Goal: Communication & Community: Answer question/provide support

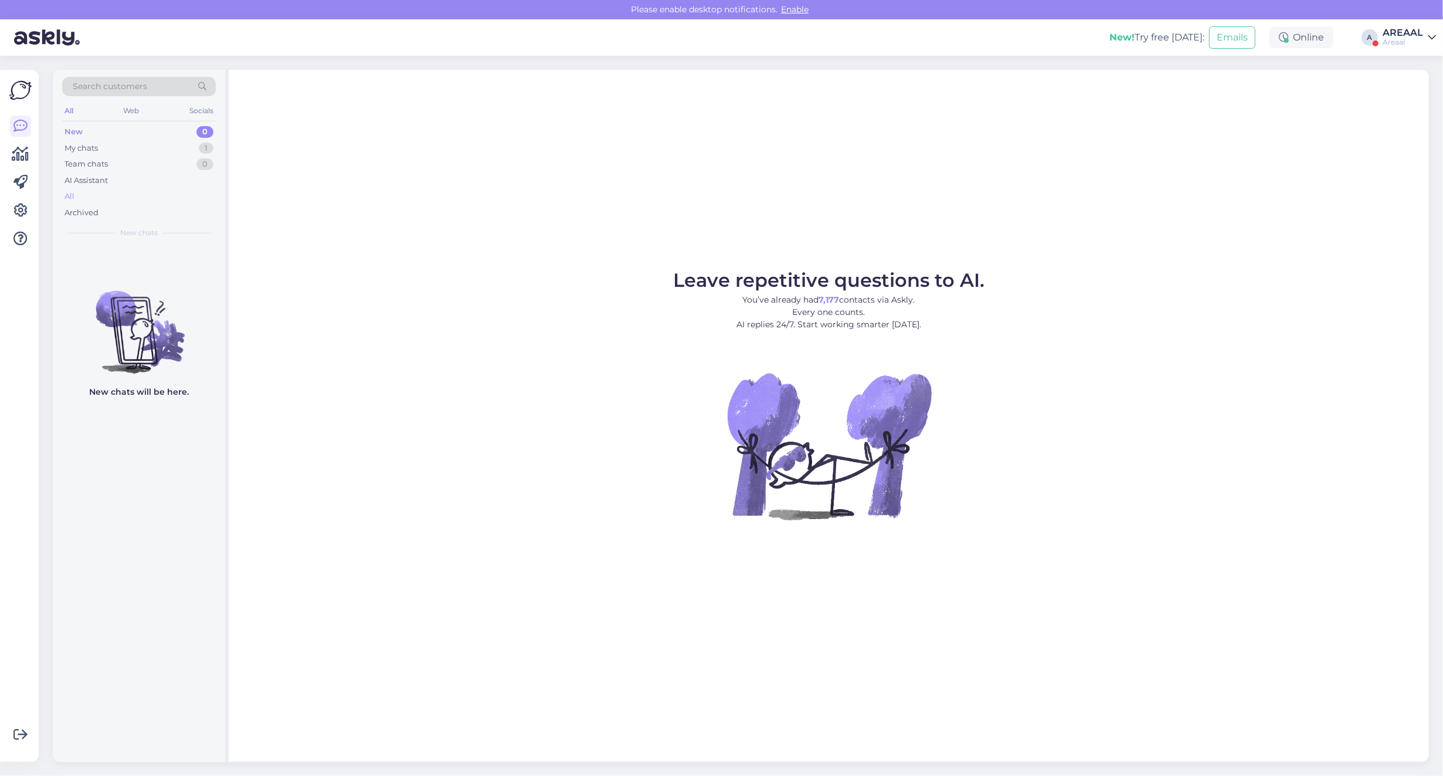
click at [137, 195] on div "All" at bounding box center [139, 196] width 154 height 16
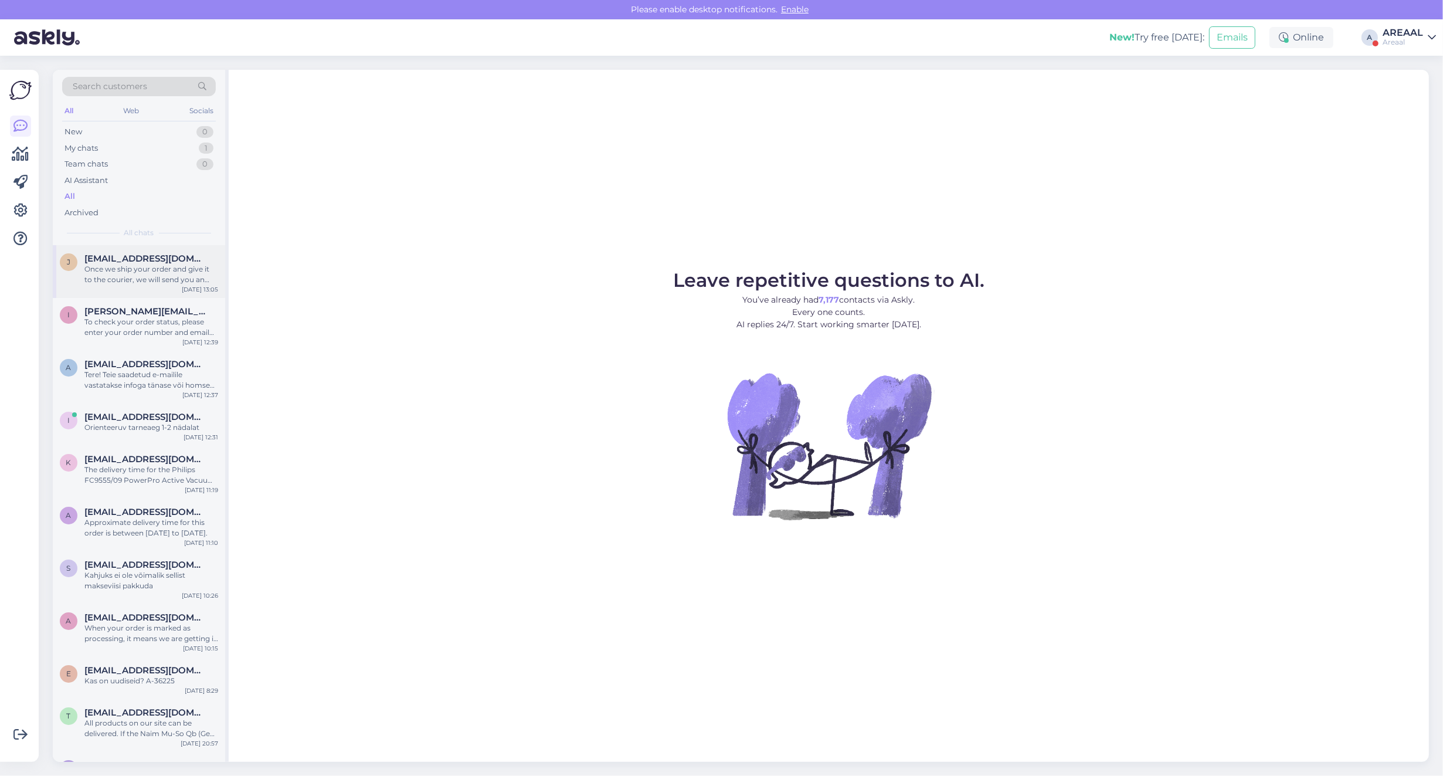
click at [97, 254] on span "jurgen.holtsmeier@gmail.com" at bounding box center [145, 258] width 122 height 11
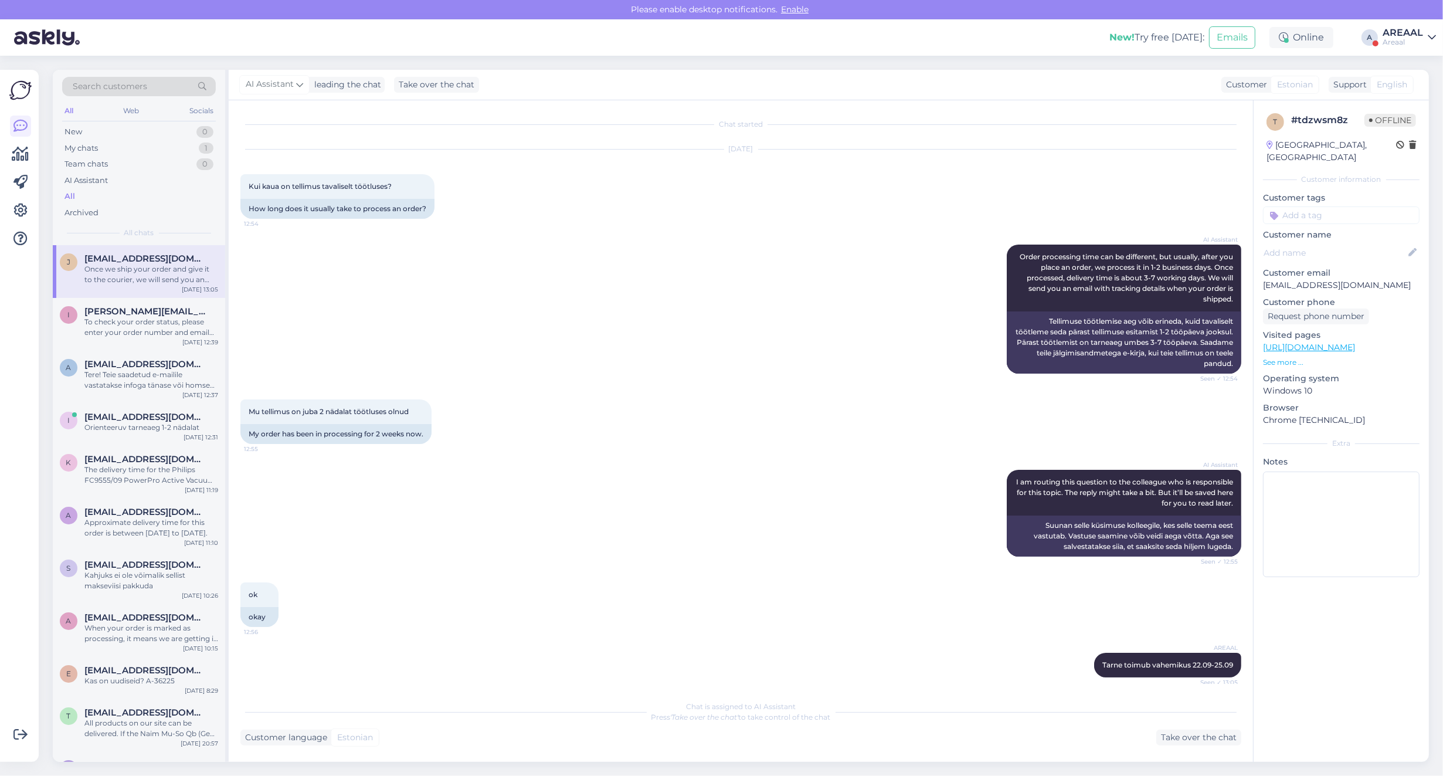
scroll to position [315, 0]
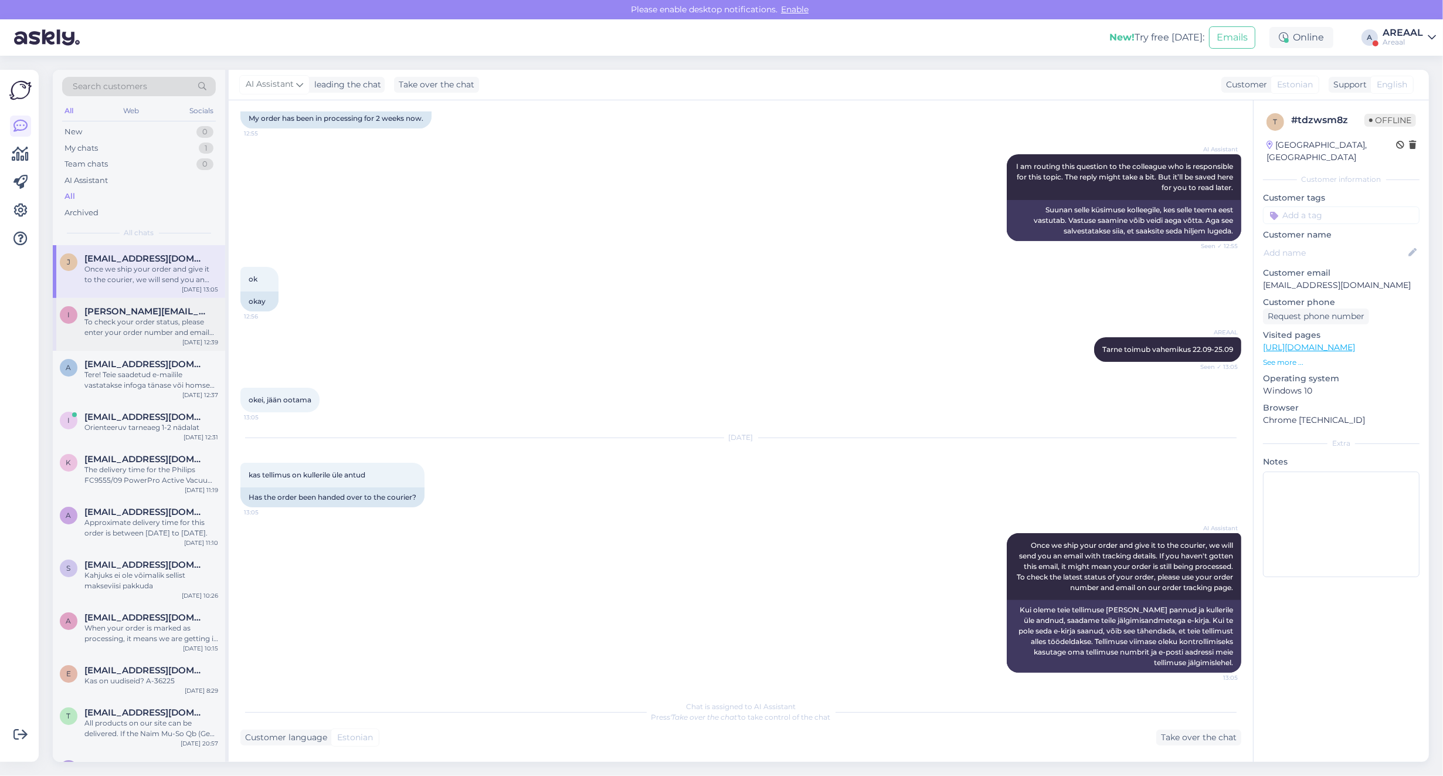
click at [138, 335] on div "To check your order status, please enter your order number and email here: - ht…" at bounding box center [151, 327] width 134 height 21
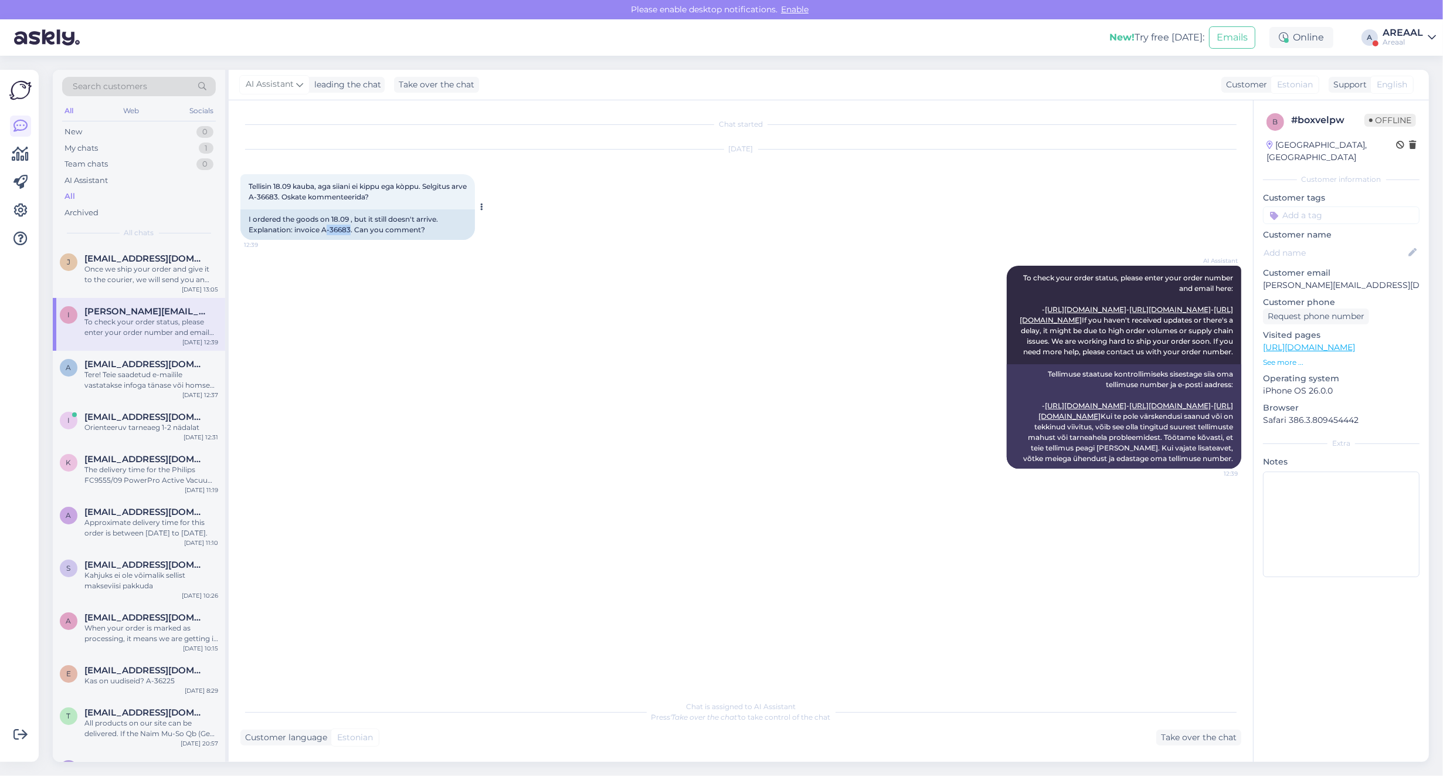
copy div "-36683"
copy div "A-36683"
drag, startPoint x: 350, startPoint y: 230, endPoint x: 323, endPoint y: 235, distance: 27.4
click at [323, 235] on div "I ordered the goods on 18.09 , but it still doesn't arrive. Explanation: invoic…" at bounding box center [357, 224] width 235 height 30
click at [1206, 734] on div "Take over the chat" at bounding box center [1198, 737] width 85 height 16
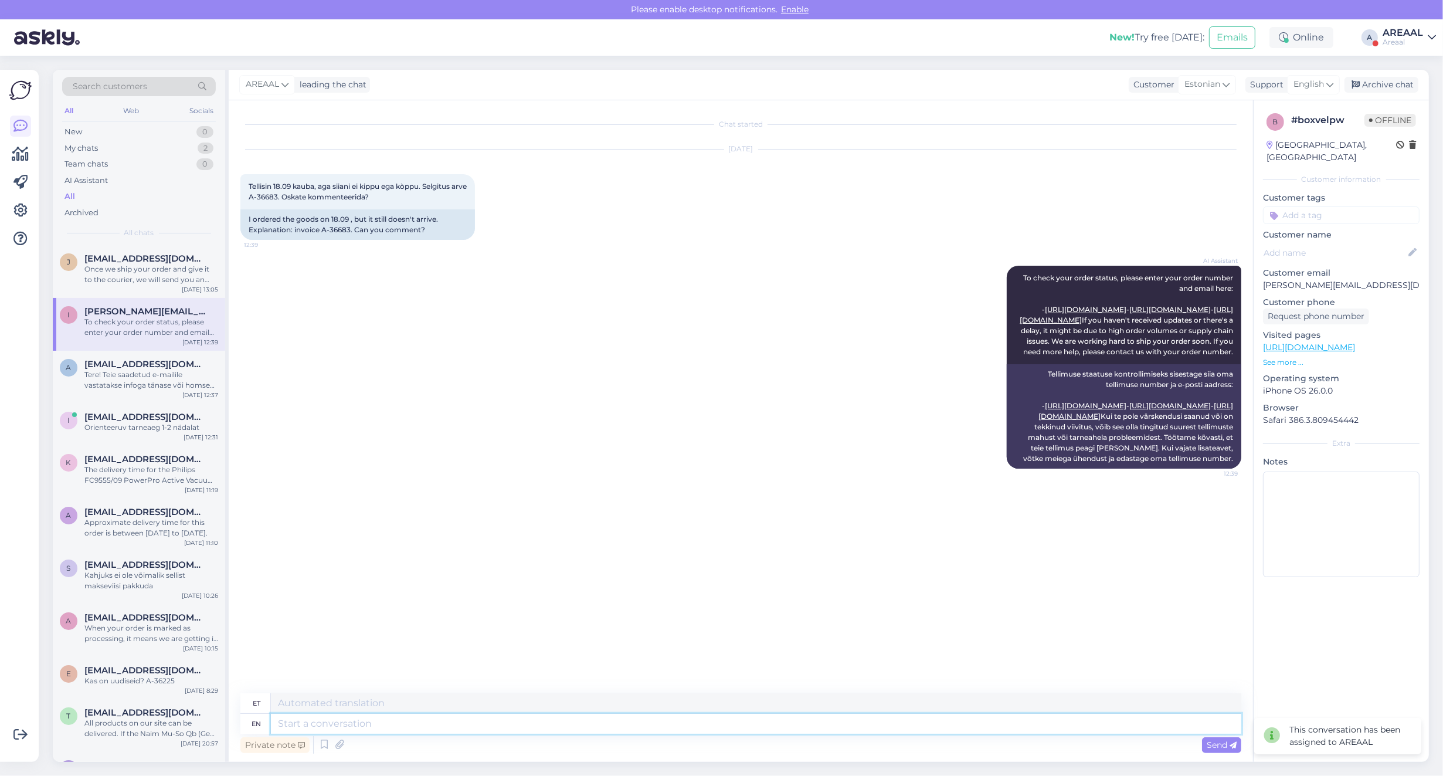
click at [899, 728] on textarea at bounding box center [756, 724] width 970 height 20
type textarea "Antud mud"
type textarea "Antud"
type textarea "Antud mudelile o"
type textarea "Antud mudelitele"
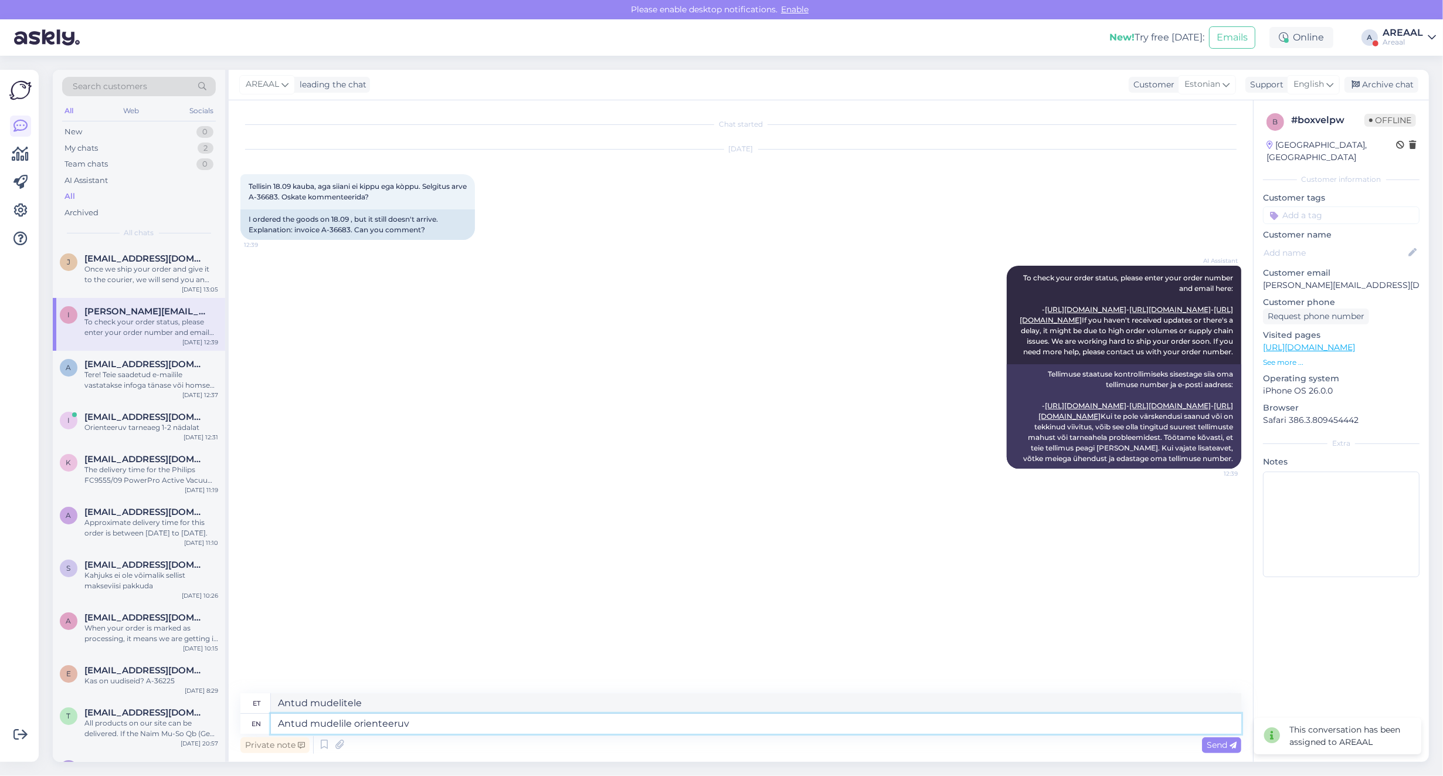
type textarea "Antud mudelile orienteeruv"
type textarea "Antud mudelorienteeruv"
type textarea "Antud mudelile orienteeruv tarneaeg 2"
type textarea "Antud mudelile orienteeruv tarneaeg"
type textarea "Antud mudelile orienteeruv tarneaeg 2-3n"
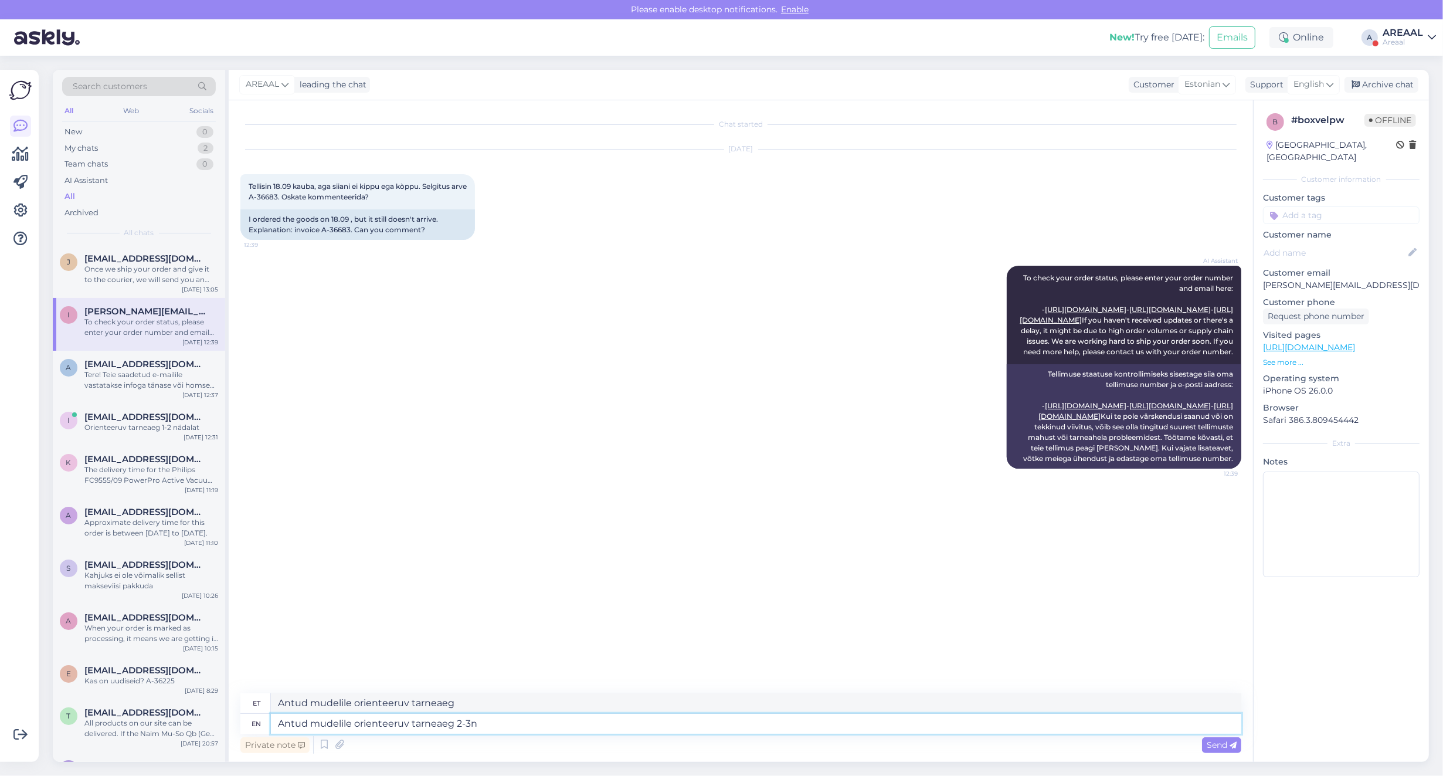
type textarea "Antud mudelile orienteeruv tarneaeg 2-3n"
type textarea "Antud mudelile orienteeruv tarneaeg 2-3 nädalat"
type textarea "Antud mudelile orienteeruv tarneaeg 2-3"
type textarea "Antud mudelile orienteeruv tarneaeg 2-3 nädalat."
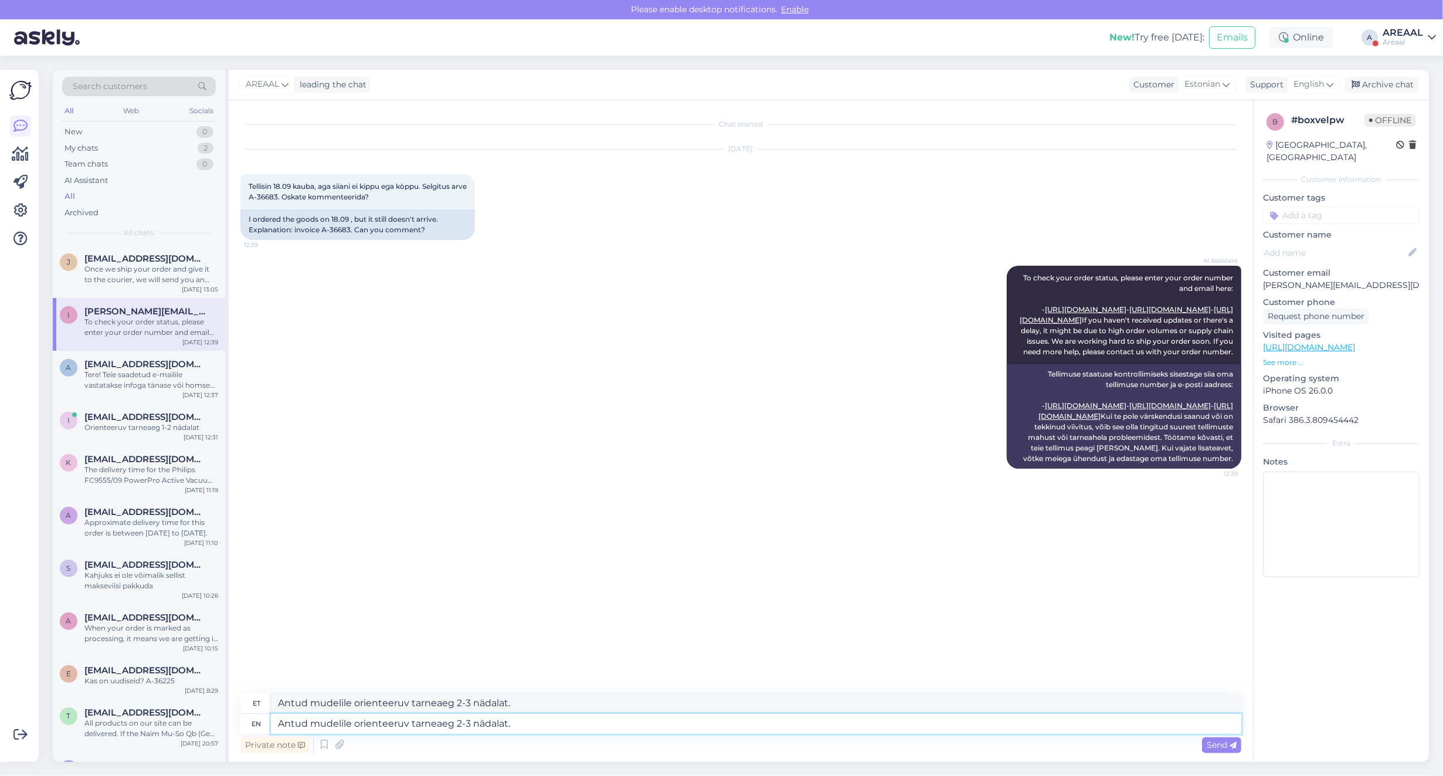
click at [411, 715] on textarea "Antud mudelile orienteeruv tarneaeg 2-3 nädalat." at bounding box center [756, 724] width 970 height 20
paste textarea "Teie kaup on tellitud Saksamaa hulgimüüjalt lattu ning ootame selle saabumist. …"
type textarea "Teie kaup on tellitud Saksamaa hulgimüüjalt lattu ning ootame selle saabumist. …"
click at [1283, 97] on div "AREAAL leading the chat Customer Estonian Support English Archive chat" at bounding box center [829, 85] width 1200 height 30
click at [1288, 93] on div "English" at bounding box center [1313, 84] width 53 height 19
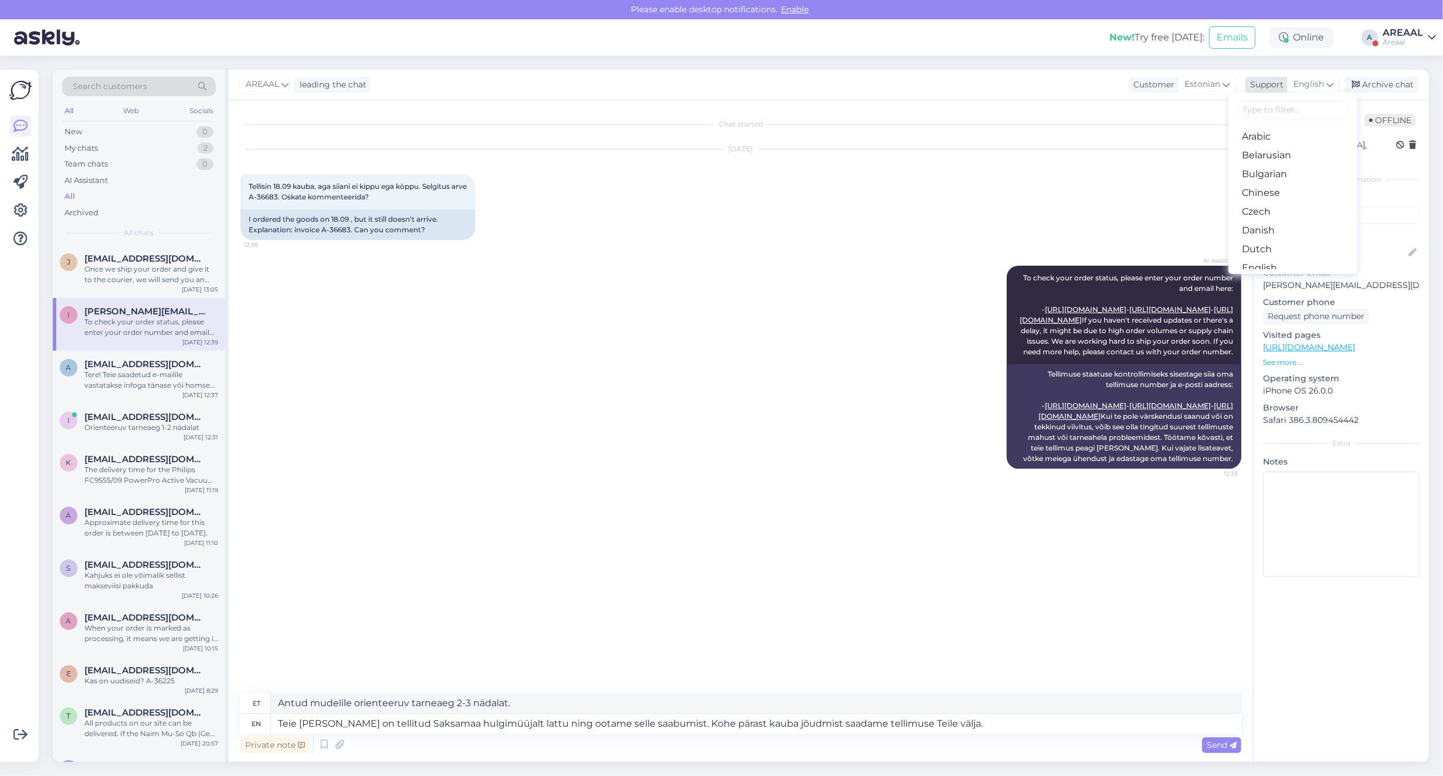
type textarea "Teie kaup on tellitud Saksamaa hulgimüüjalt lattu ja ootame seda tõhusalt. Kohe…"
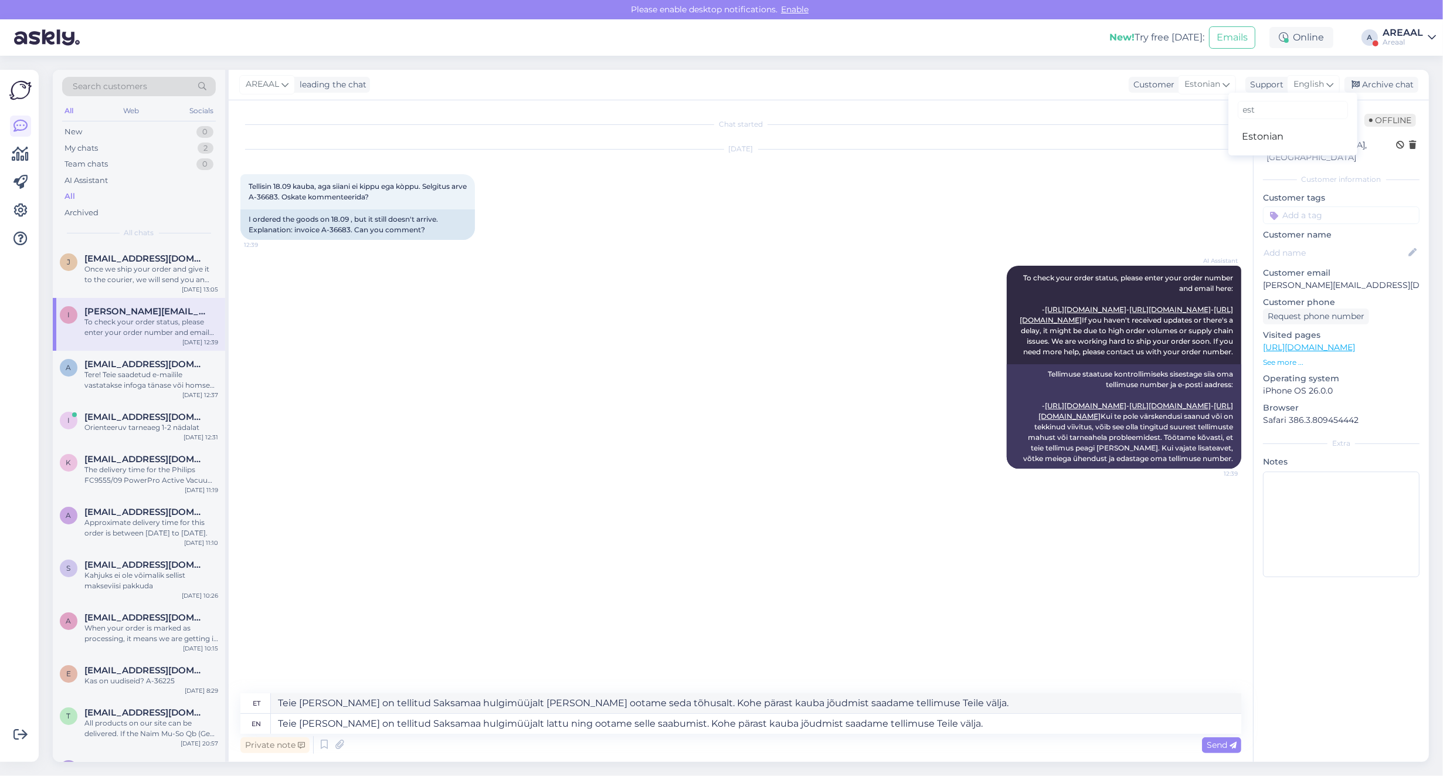
type input "est"
click at [1283, 133] on link "Estonian" at bounding box center [1292, 136] width 129 height 19
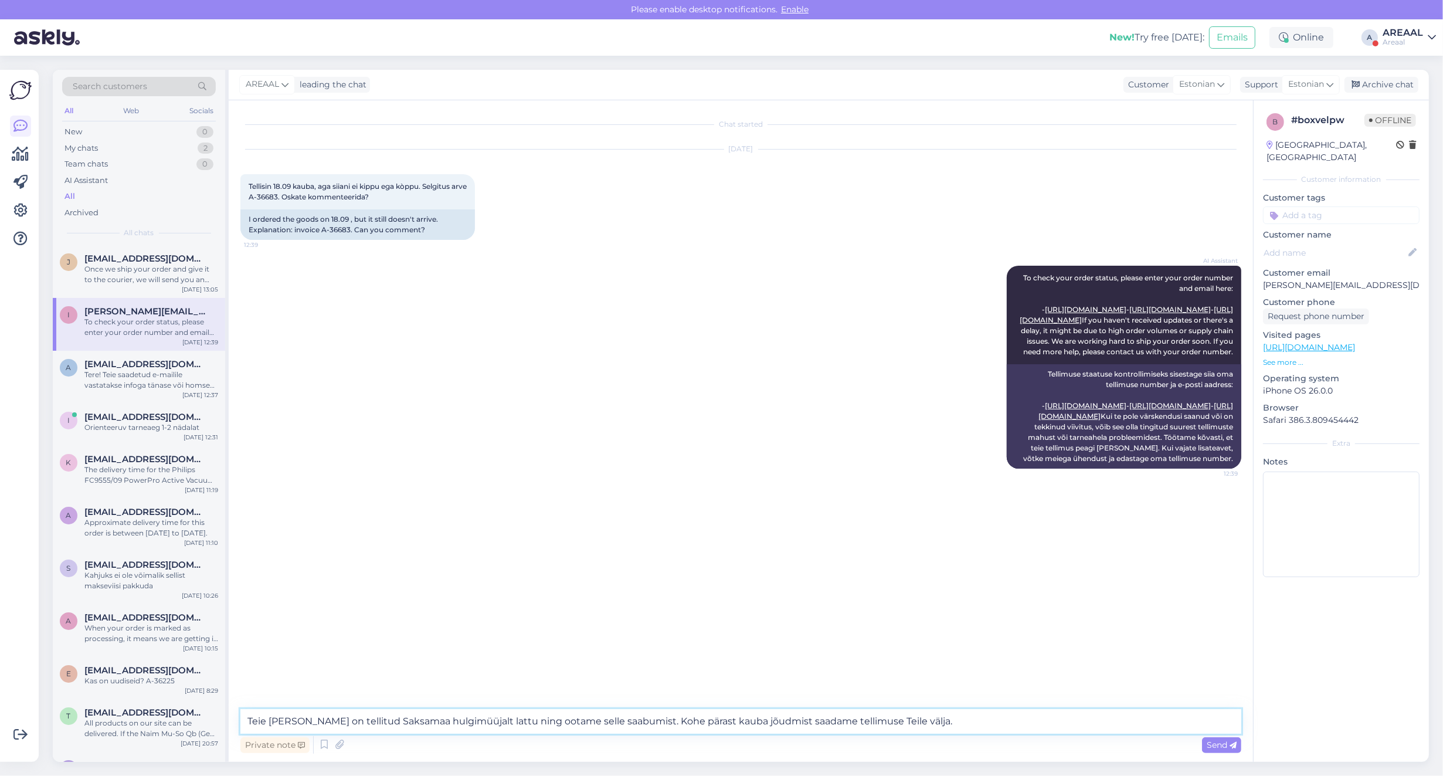
click at [524, 711] on textarea "Teie kaup on tellitud Saksamaa hulgimüüjalt lattu ning ootame selle saabumist. …" at bounding box center [740, 721] width 1001 height 25
paste textarea
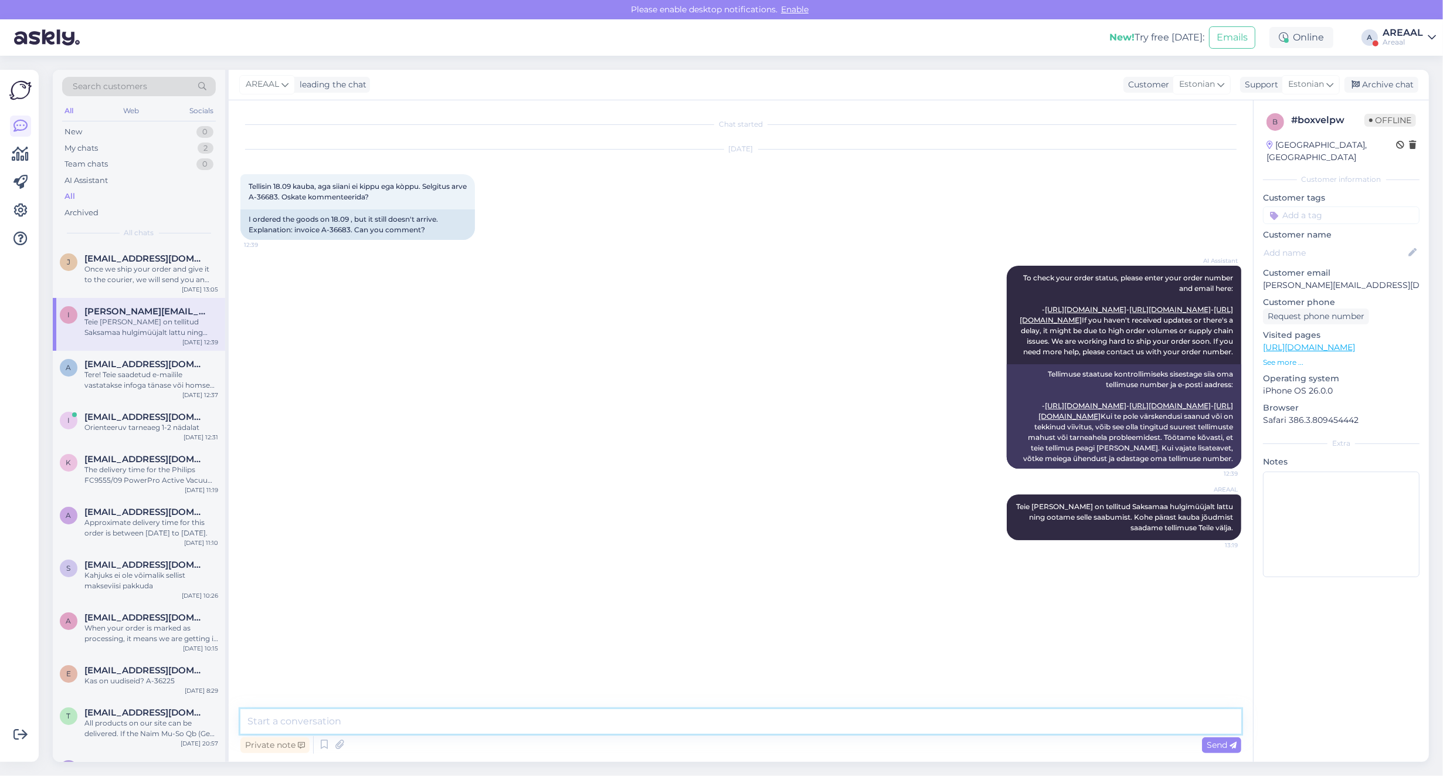
click at [347, 715] on textarea at bounding box center [740, 721] width 1001 height 25
type textarea "Orienteeruv tarneaeg antud mudelile 2-3 nädalat."
click at [148, 280] on div "Once we ship your order and give it to the courier, we will send you an email w…" at bounding box center [151, 274] width 134 height 21
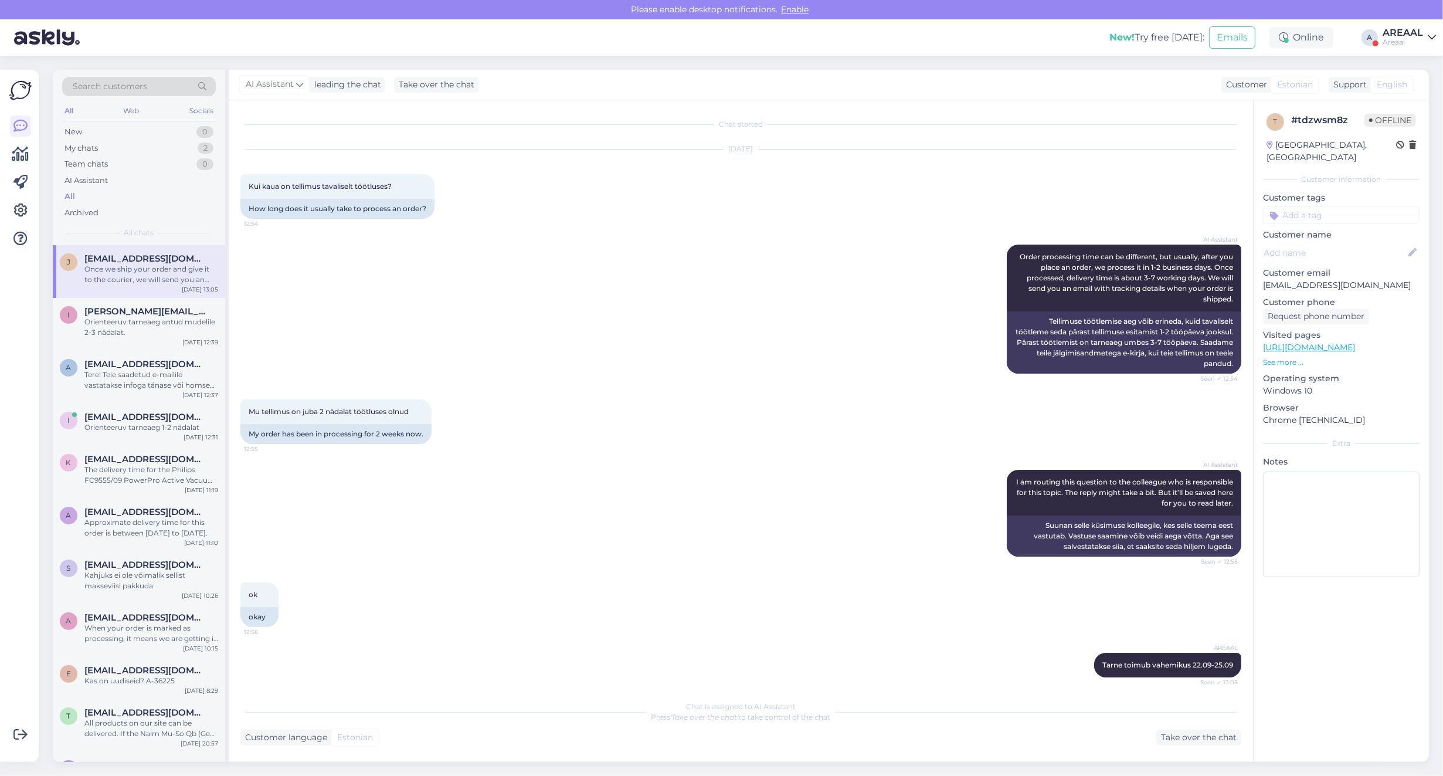
click at [1331, 279] on p "[EMAIL_ADDRESS][DOMAIN_NAME]" at bounding box center [1341, 285] width 157 height 12
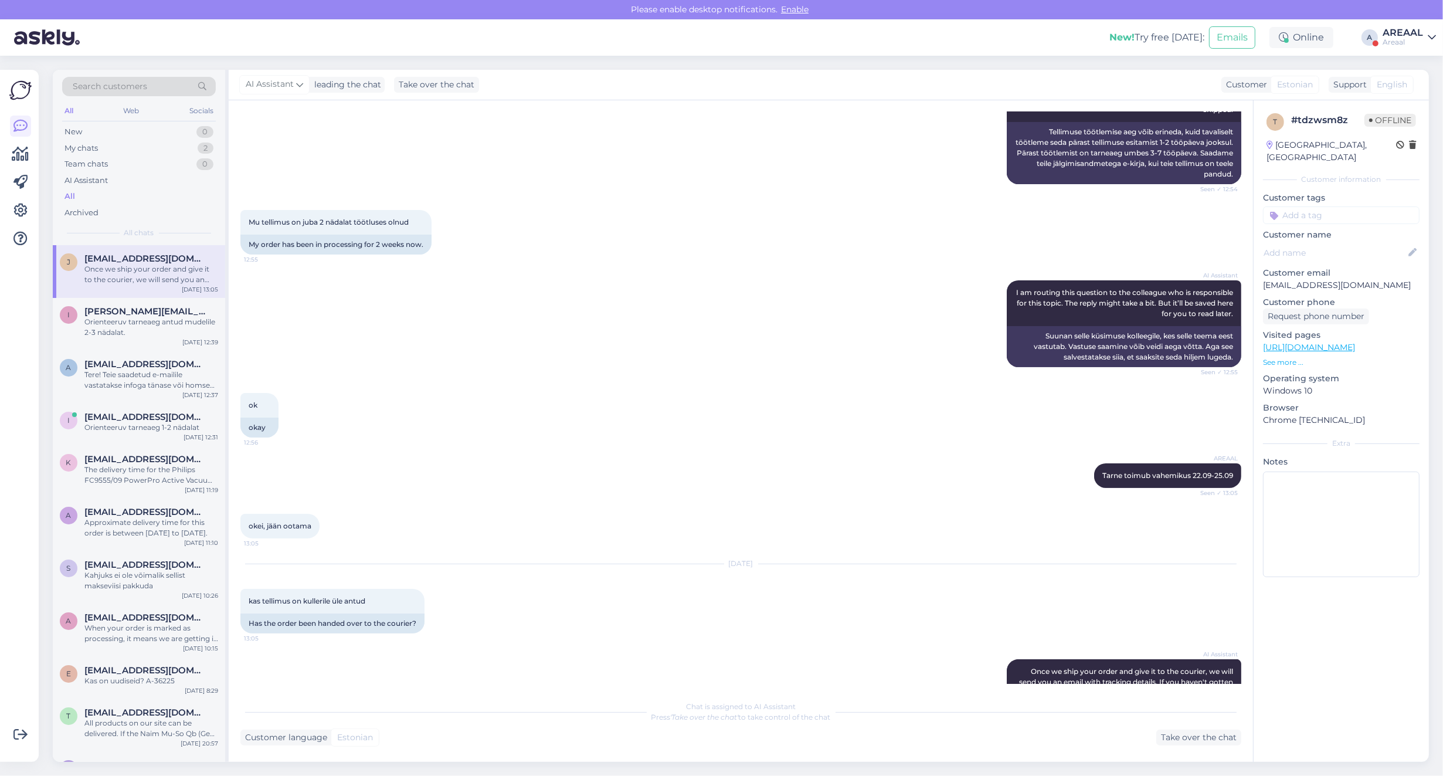
scroll to position [315, 0]
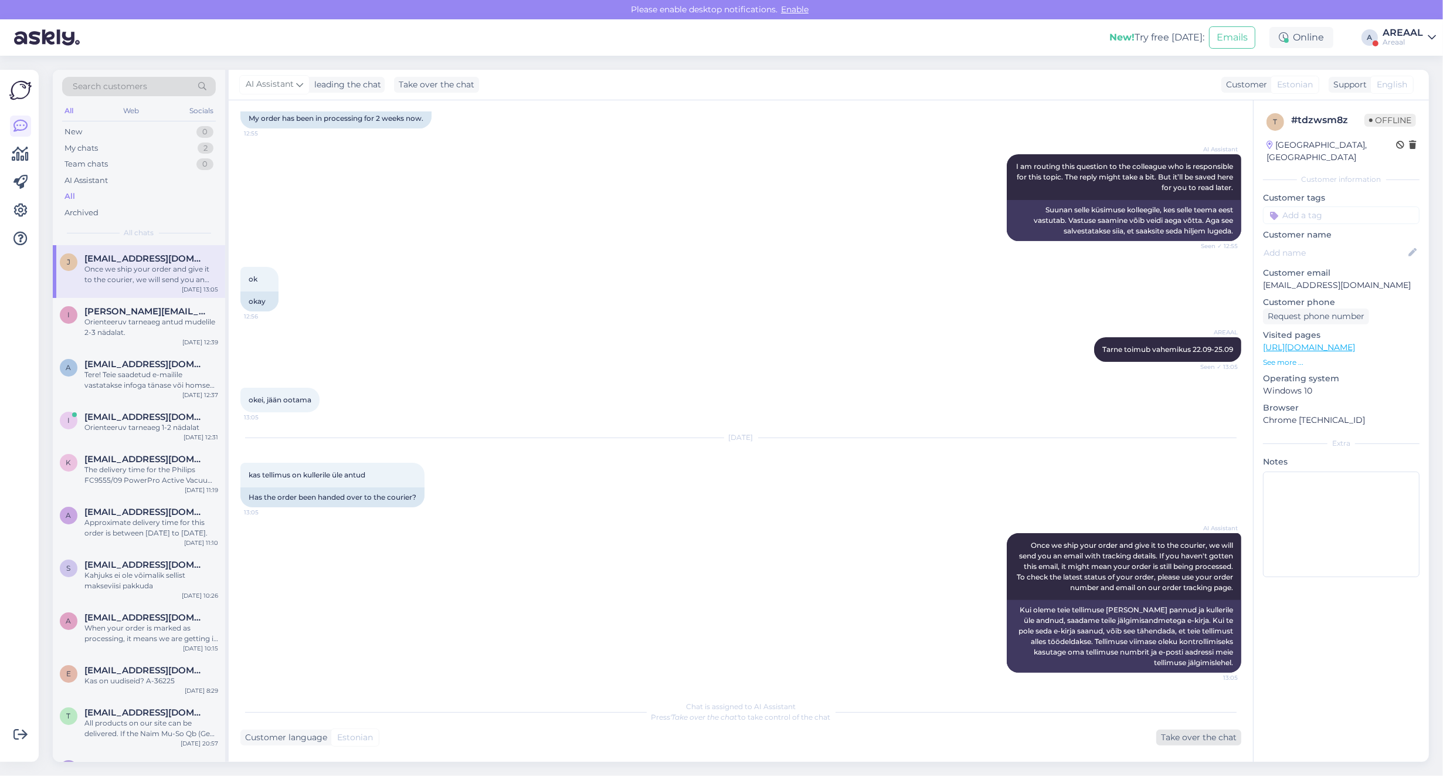
click at [1186, 740] on div "Take over the chat" at bounding box center [1198, 737] width 85 height 16
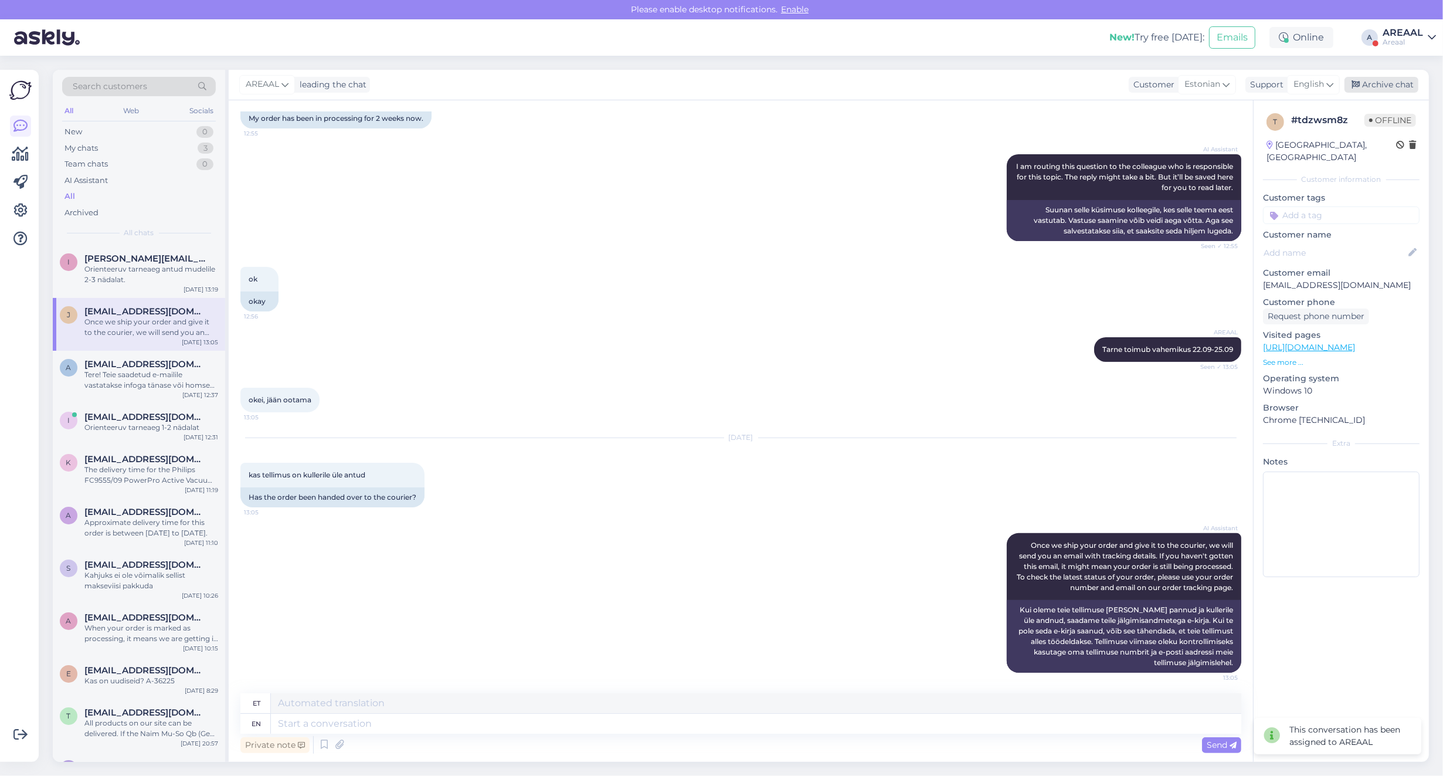
click at [1377, 86] on div "Archive chat" at bounding box center [1381, 85] width 74 height 16
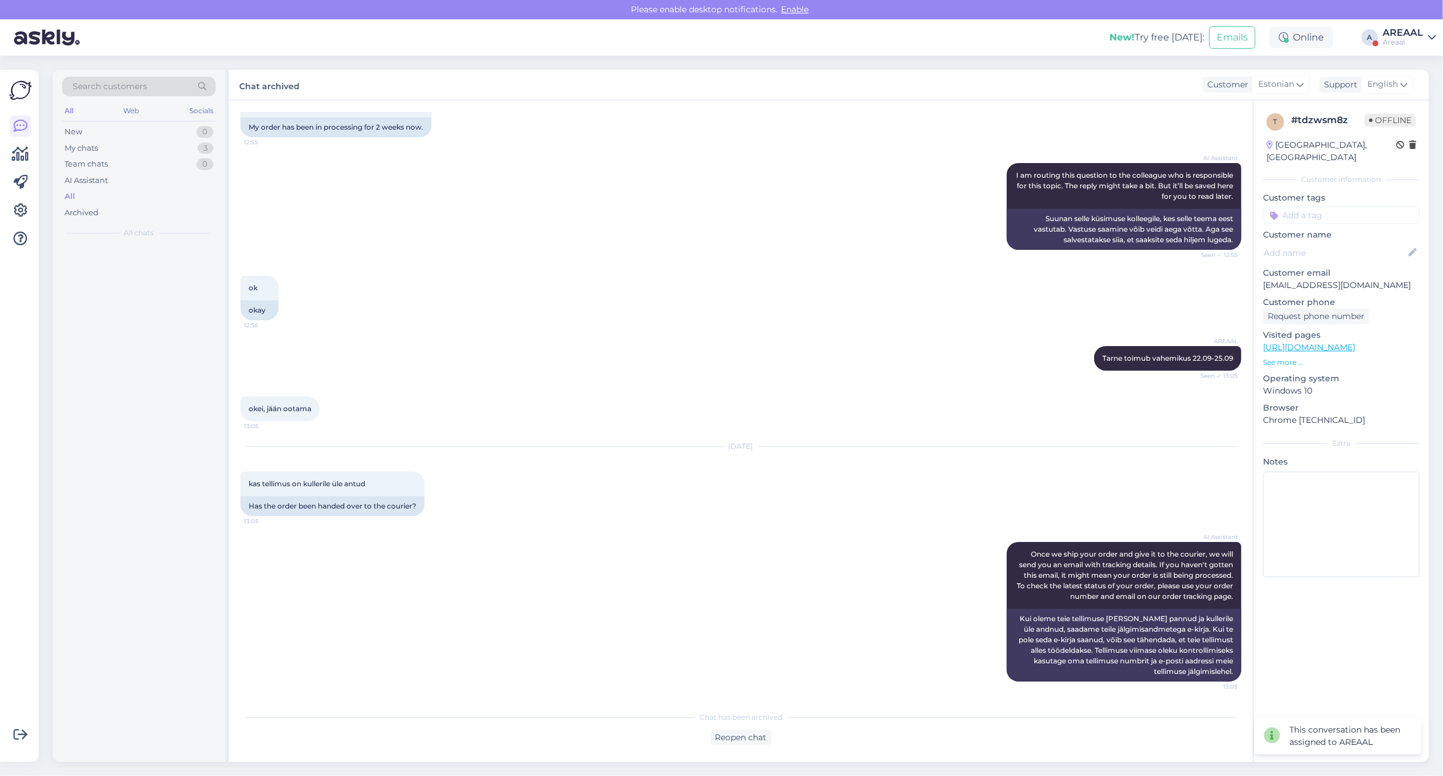
scroll to position [305, 0]
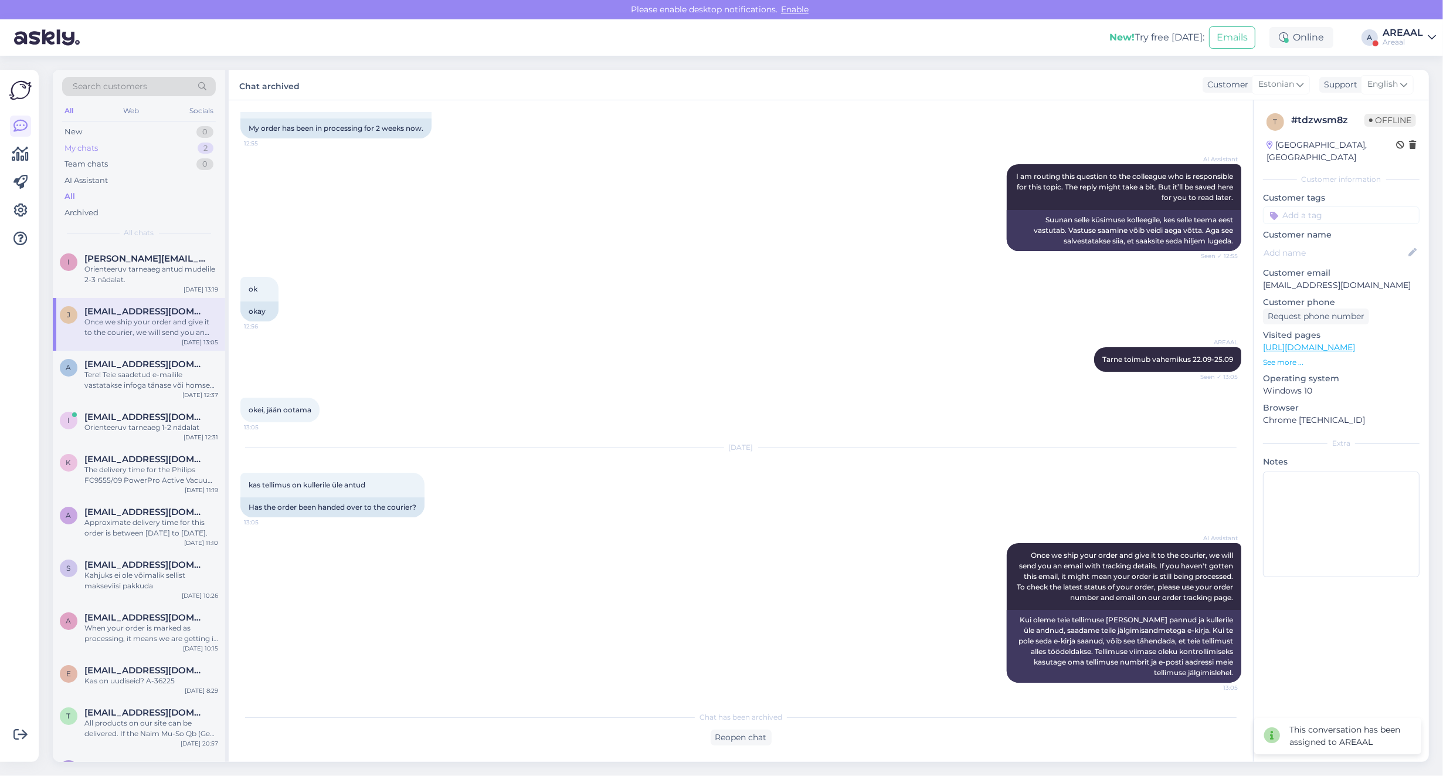
click at [171, 150] on div "My chats 2" at bounding box center [139, 148] width 154 height 16
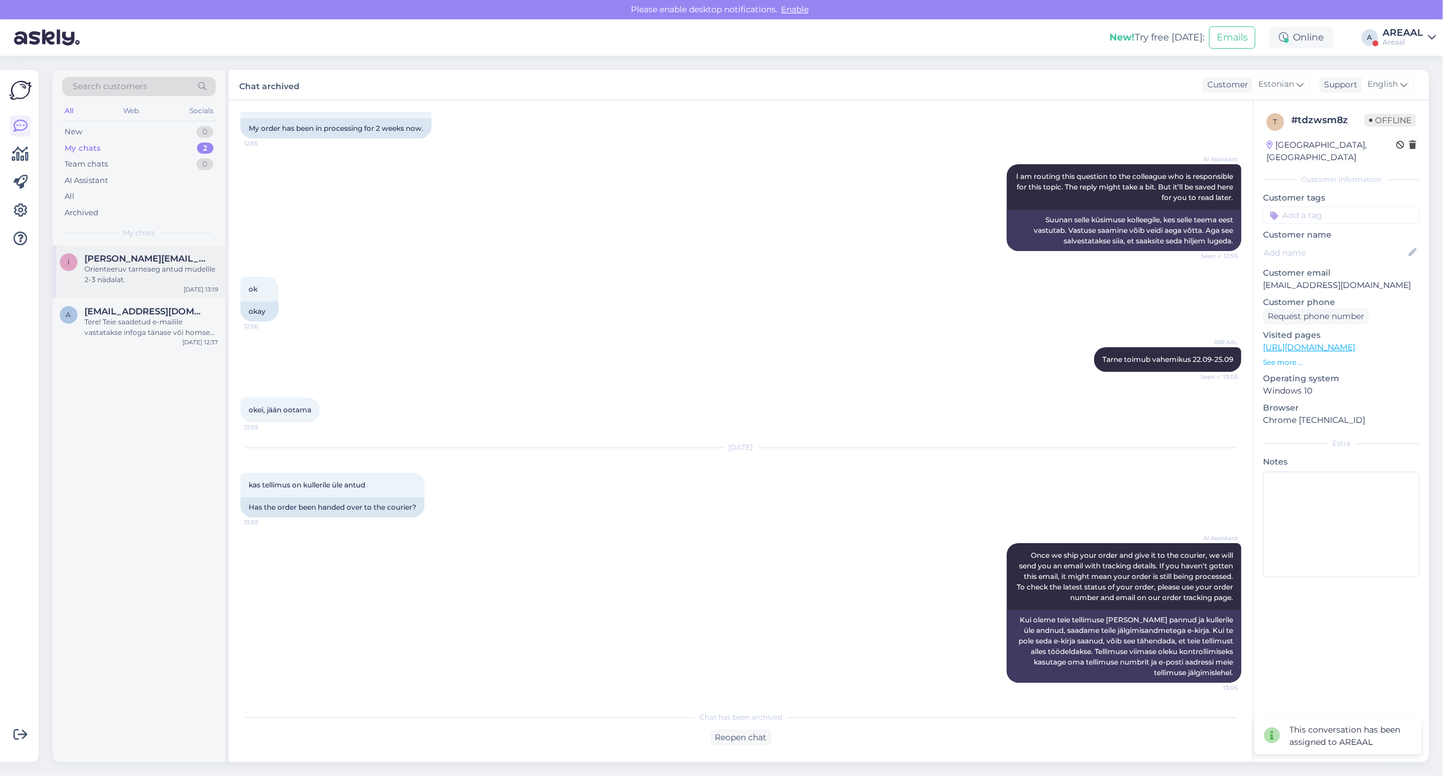
click at [158, 260] on span "[PERSON_NAME][EMAIL_ADDRESS][DOMAIN_NAME]" at bounding box center [145, 258] width 122 height 11
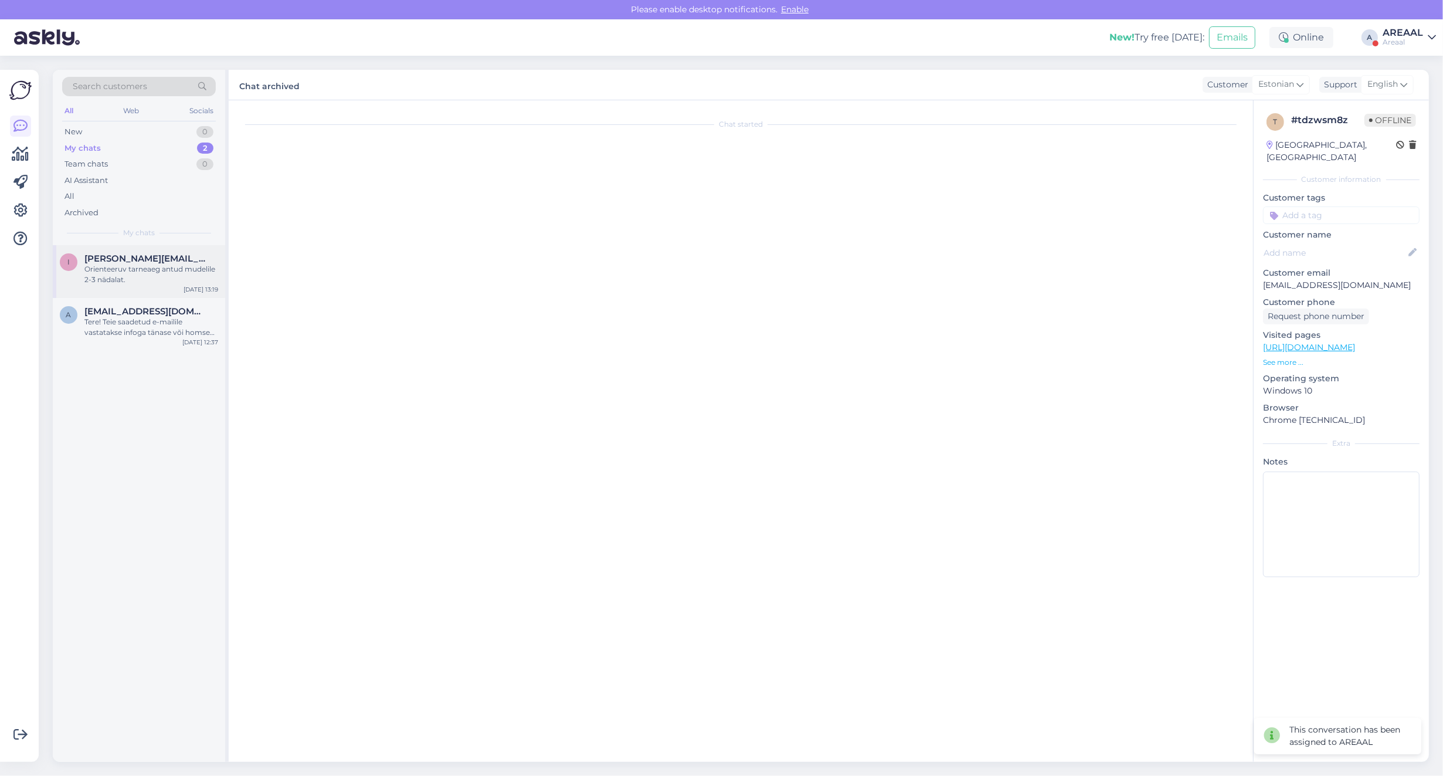
scroll to position [0, 0]
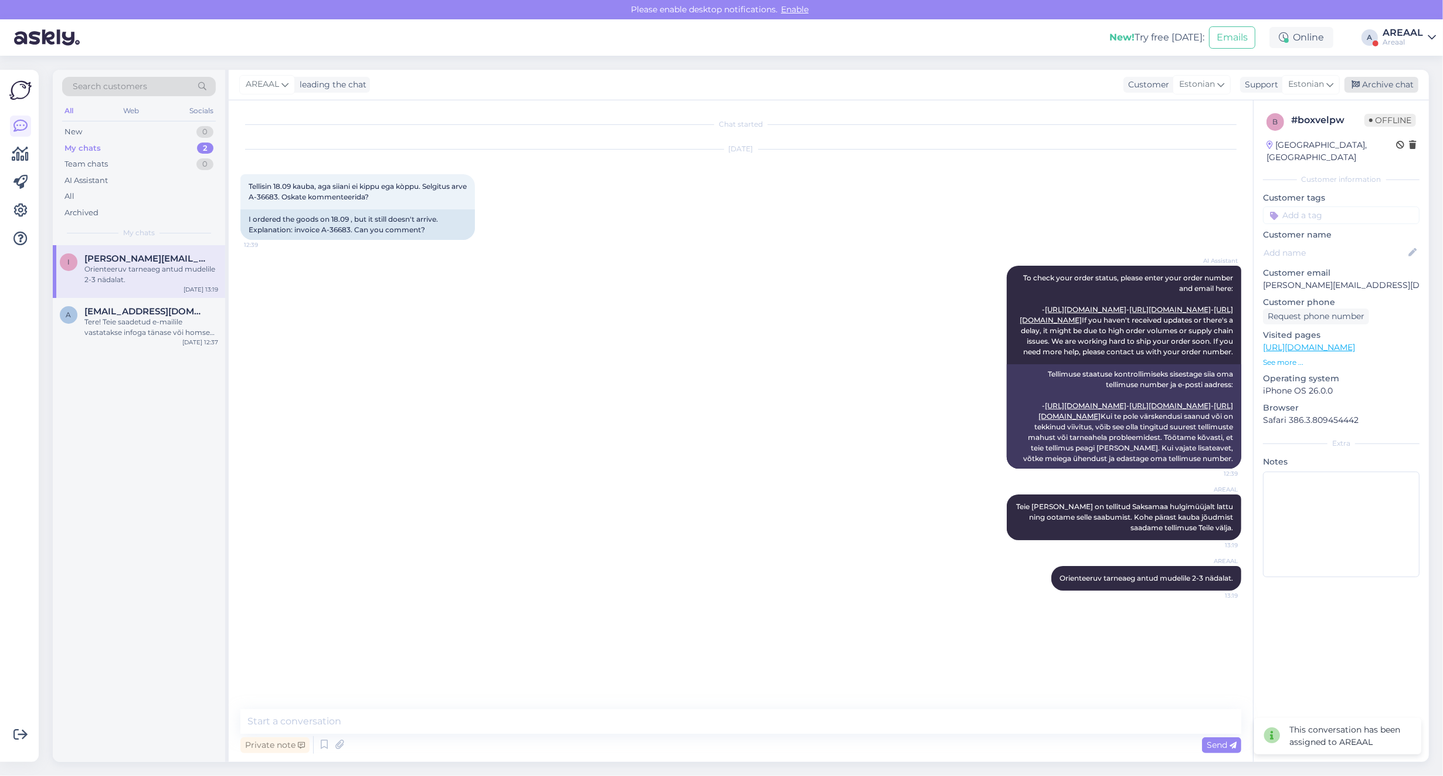
click at [1391, 84] on div "Archive chat" at bounding box center [1381, 85] width 74 height 16
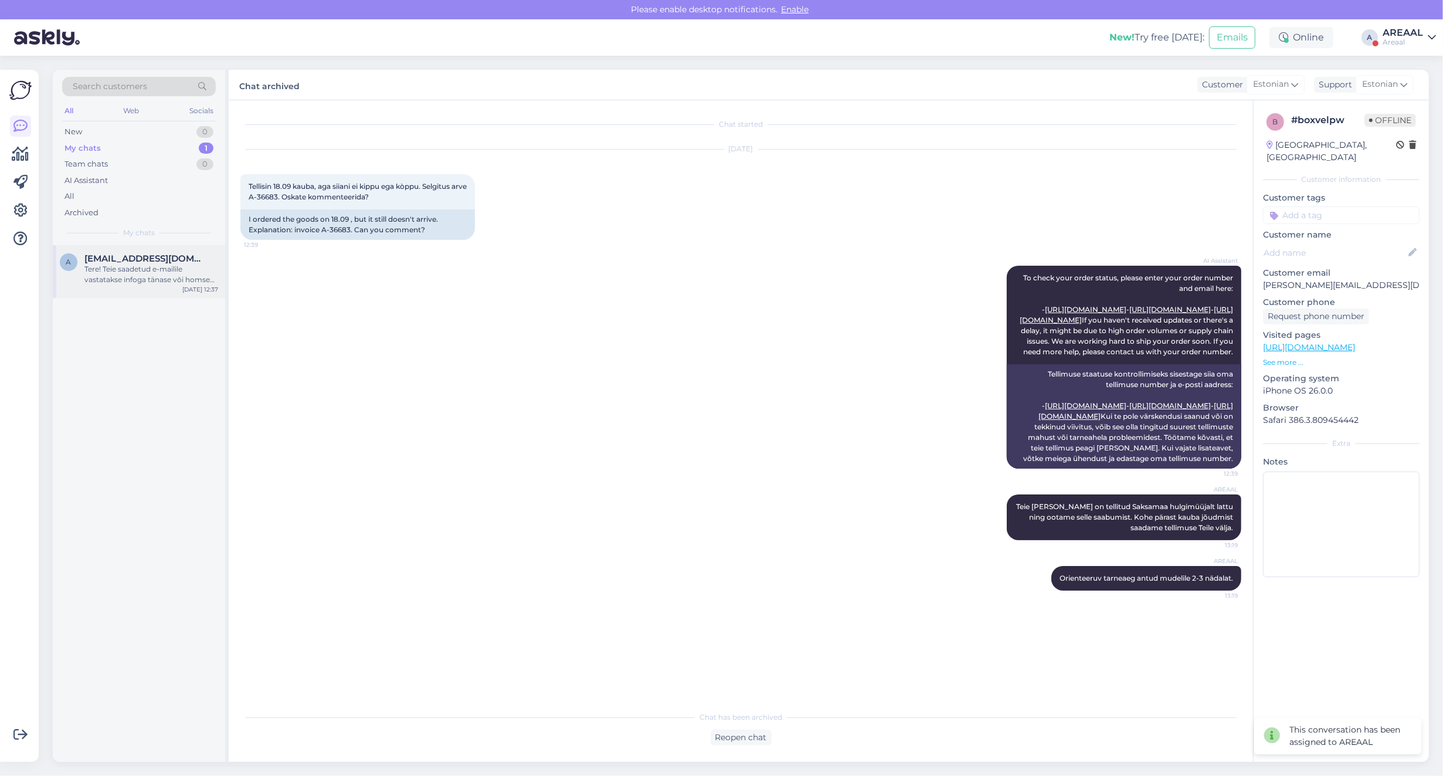
drag, startPoint x: 104, startPoint y: 264, endPoint x: 133, endPoint y: 271, distance: 30.1
click at [104, 265] on div "Tere! Teie saadetud e-mailile vastatakse infoga tänase või homse tööpäeva jooks…" at bounding box center [151, 274] width 134 height 21
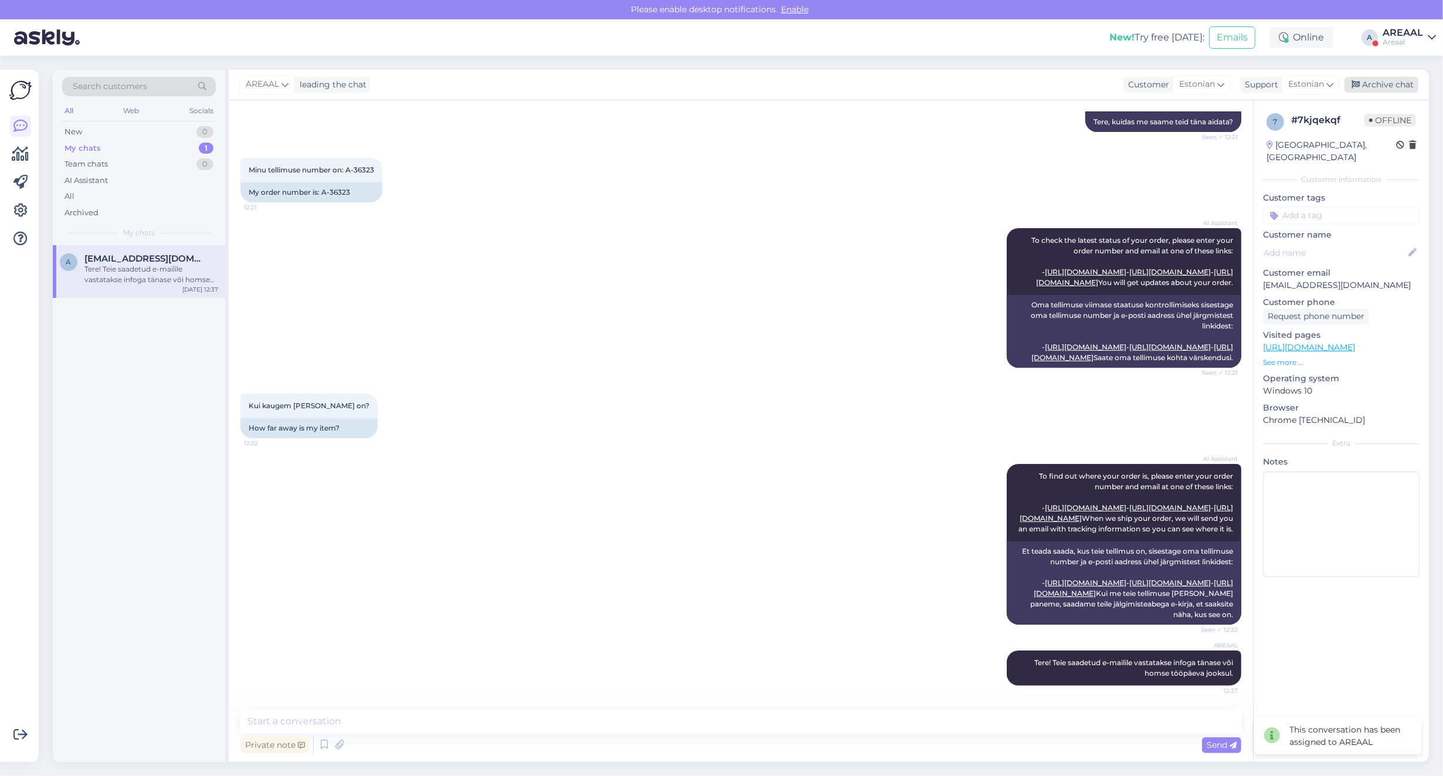
click at [1402, 77] on div "Archive chat" at bounding box center [1381, 85] width 74 height 16
click at [1394, 33] on div "AREAAL" at bounding box center [1403, 32] width 40 height 9
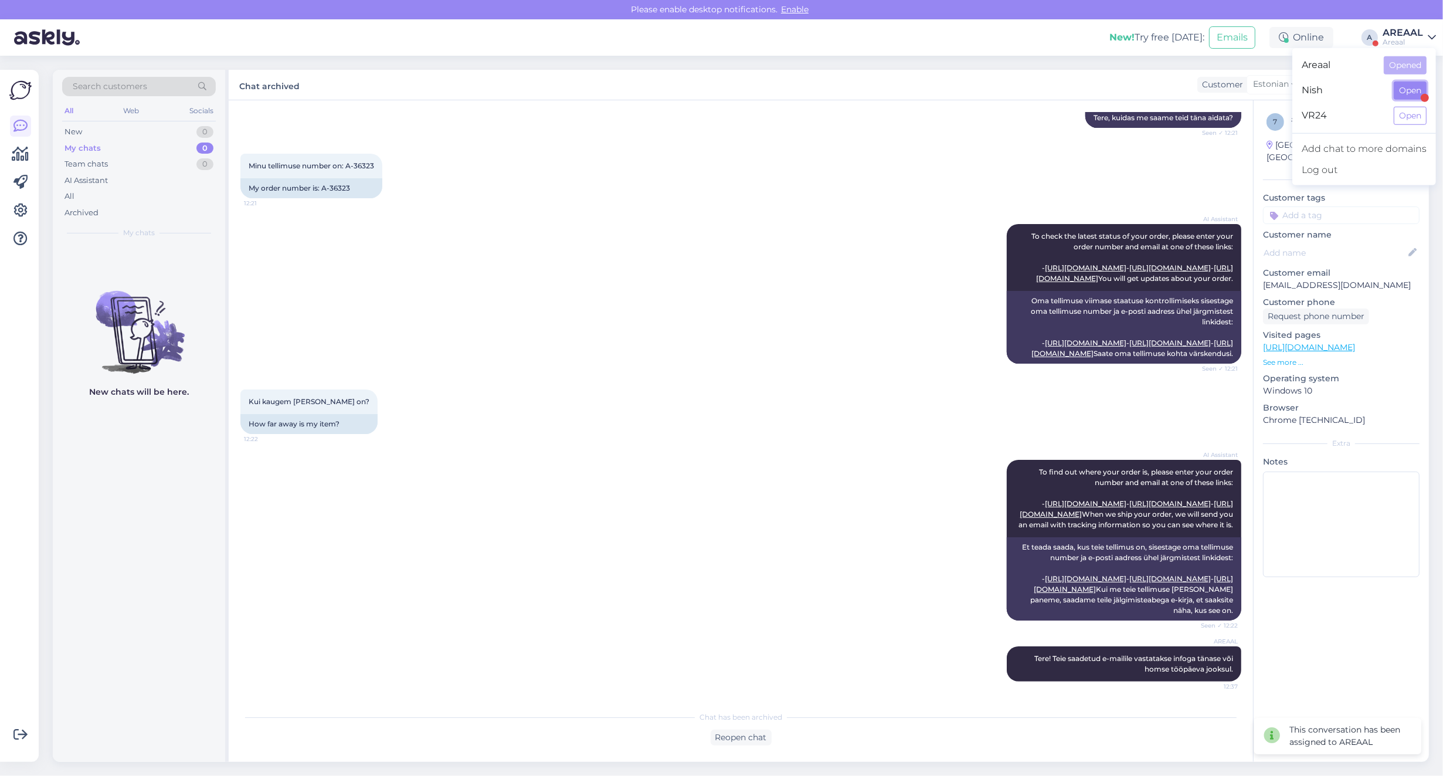
click at [1394, 91] on button "Open" at bounding box center [1410, 90] width 33 height 18
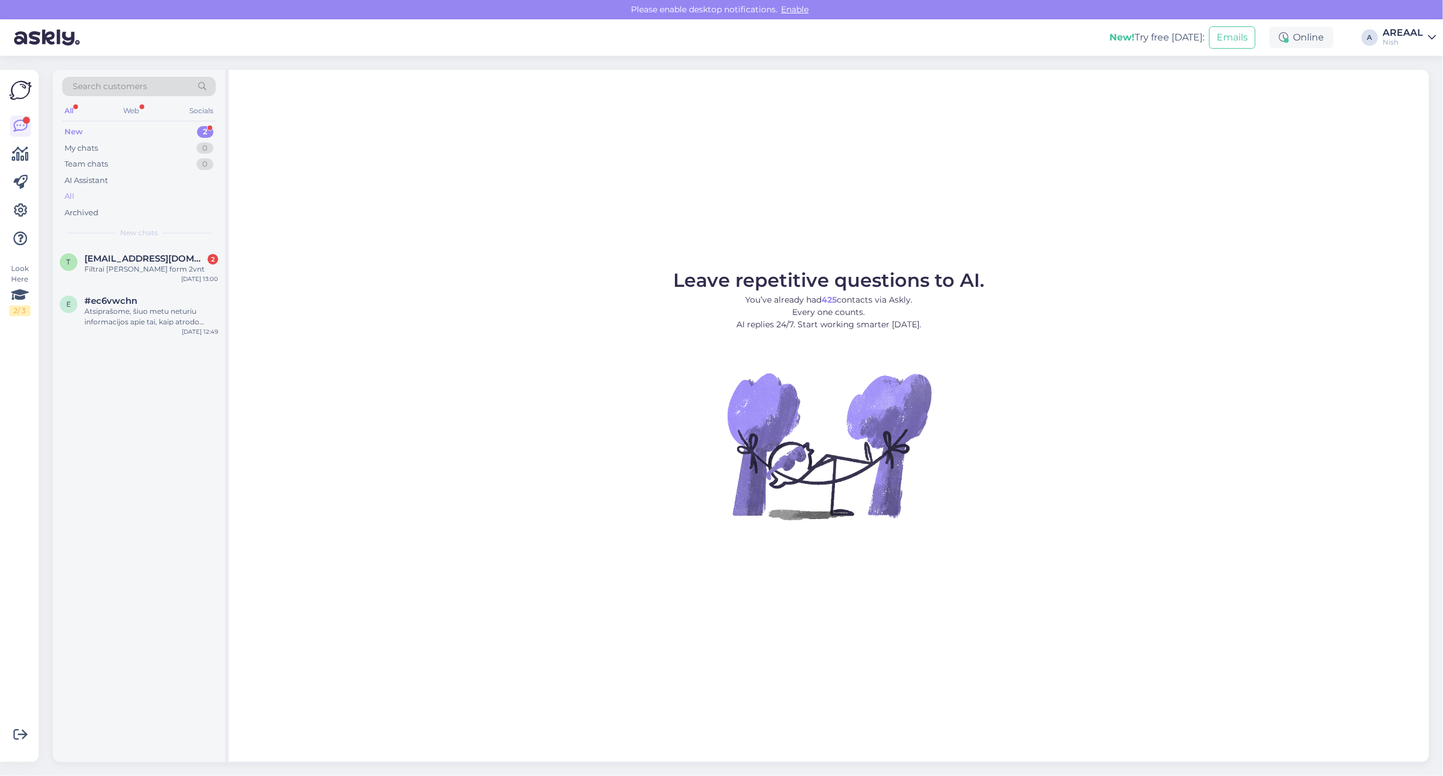
click at [136, 192] on div "All" at bounding box center [139, 196] width 154 height 16
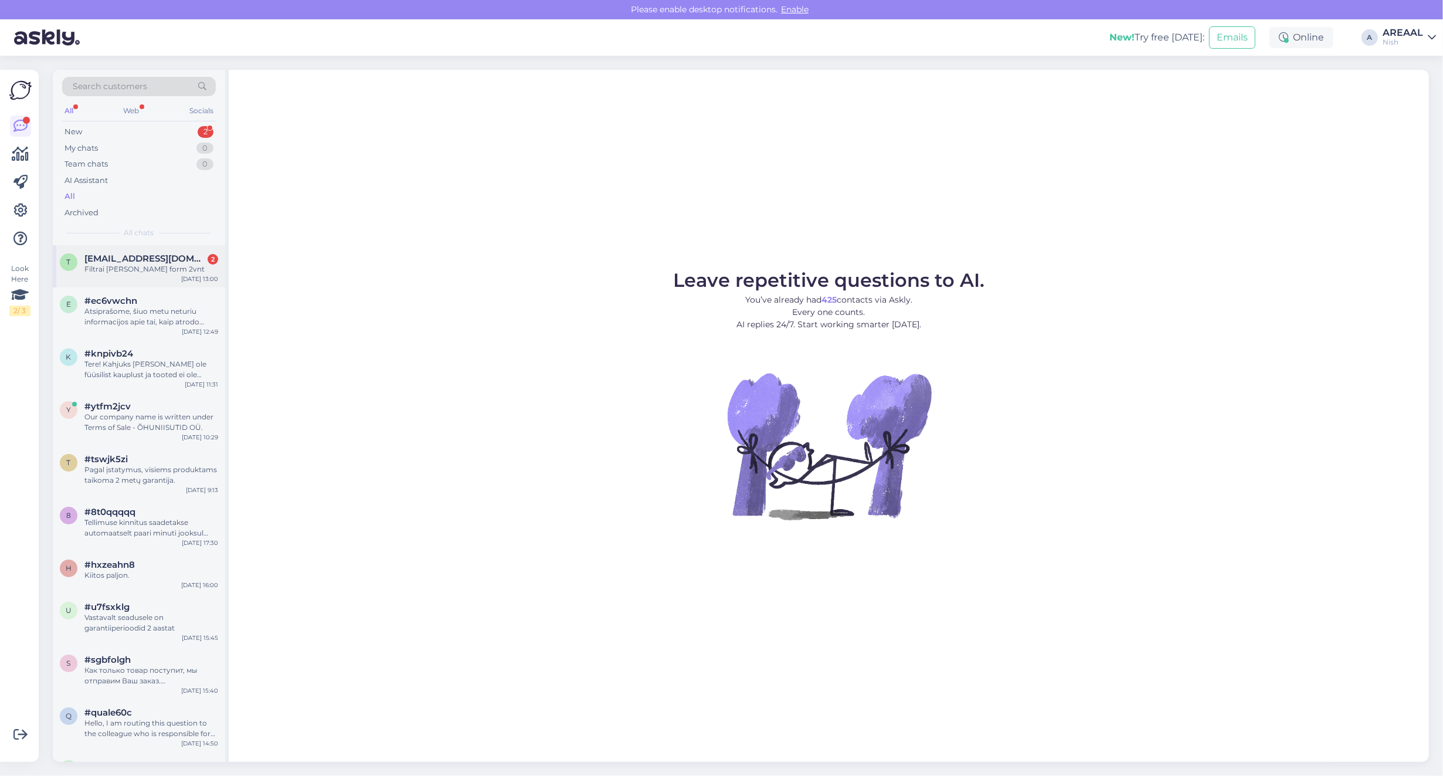
click at [141, 253] on span "tmscesiulis@gmail.com" at bounding box center [145, 258] width 122 height 11
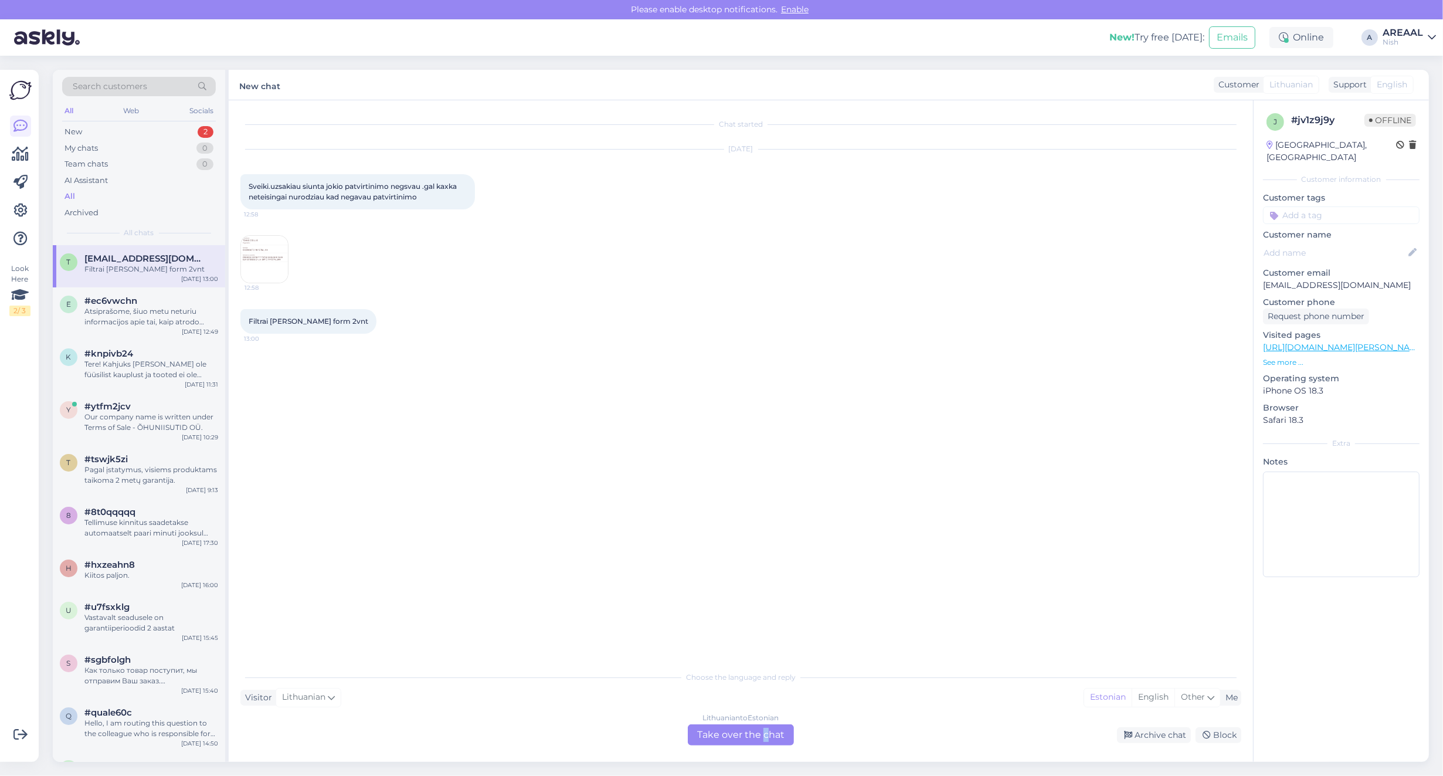
click at [765, 735] on div "Lithuanian to Estonian Take over the chat" at bounding box center [741, 734] width 106 height 21
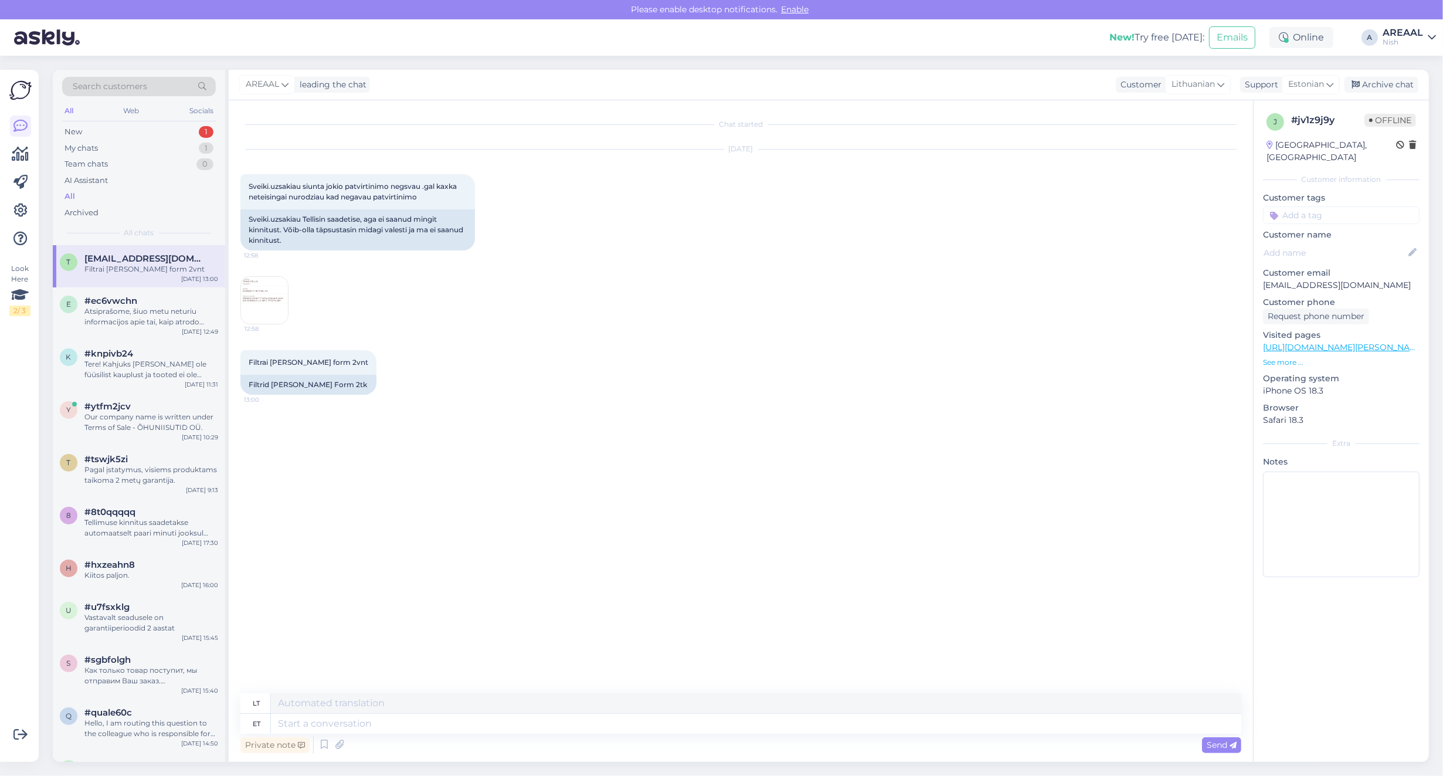
click at [371, 336] on div "Sep 25 2025 Sveiki.uzsakiau siunta jokio patvirtinimo negsvau .gal kaxka neteis…" at bounding box center [740, 237] width 1001 height 201
click at [269, 296] on img at bounding box center [264, 300] width 47 height 47
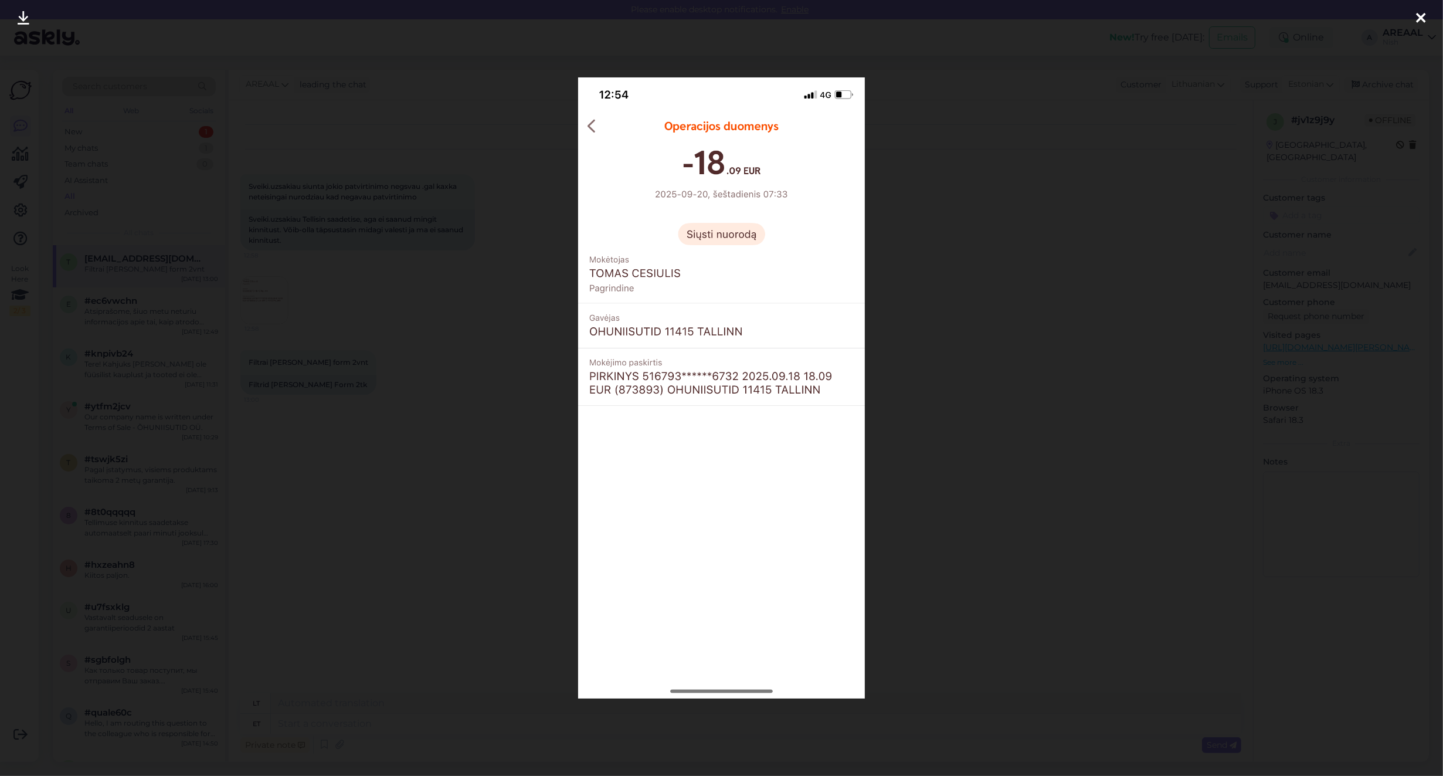
click at [408, 375] on div at bounding box center [721, 388] width 1443 height 776
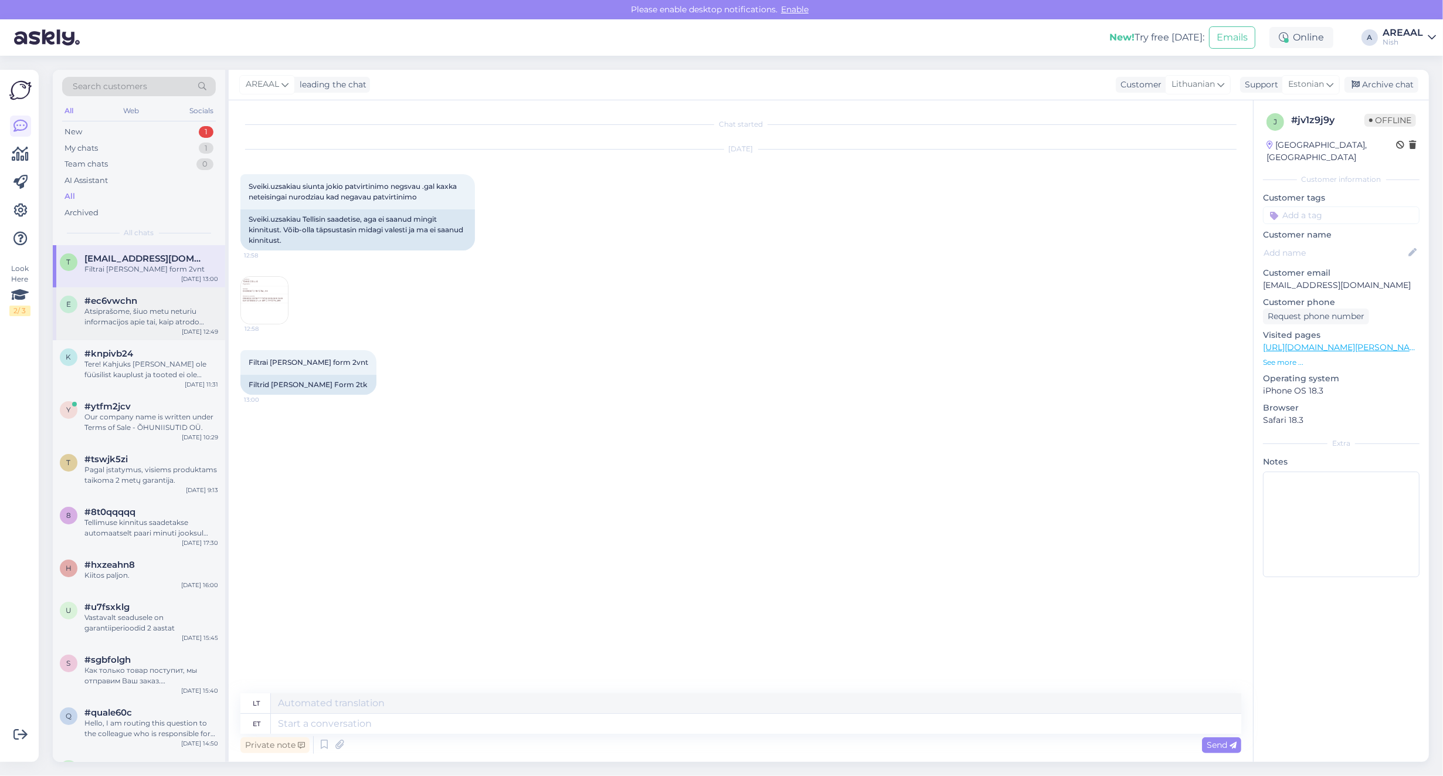
click at [152, 317] on div "Atsiprašome, šiuo metu neturiu informacijos apie tai, kaip atrodo greitojo pris…" at bounding box center [151, 316] width 134 height 21
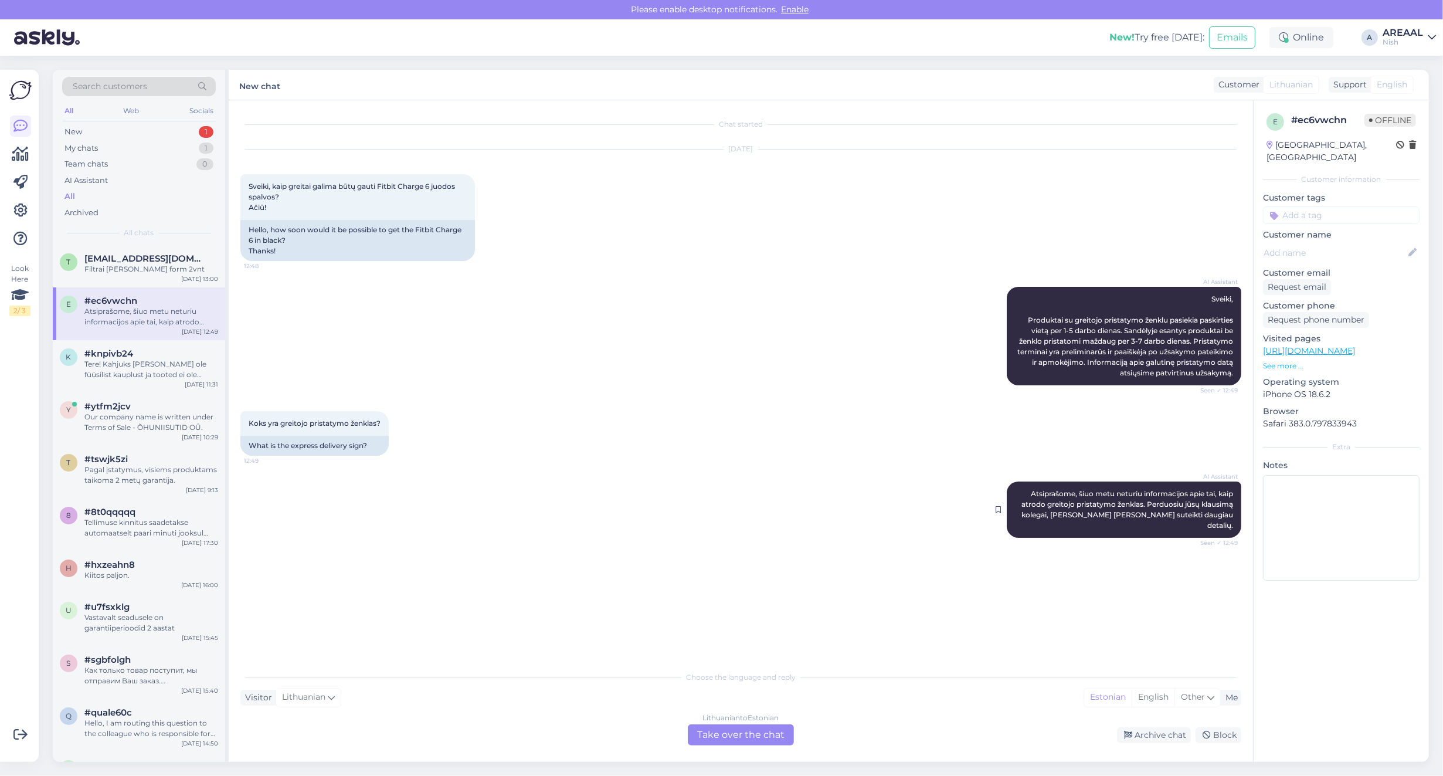
click at [1151, 495] on span "Atsiprašome, šiuo metu neturiu informacijos apie tai, kaip atrodo greitojo pris…" at bounding box center [1127, 509] width 213 height 40
copy div "Atsiprašome, šiuo metu neturiu informacijos apie tai, kaip atrodo greitojo pris…"
click at [726, 730] on div "Lithuanian to Estonian Take over the chat" at bounding box center [741, 734] width 106 height 21
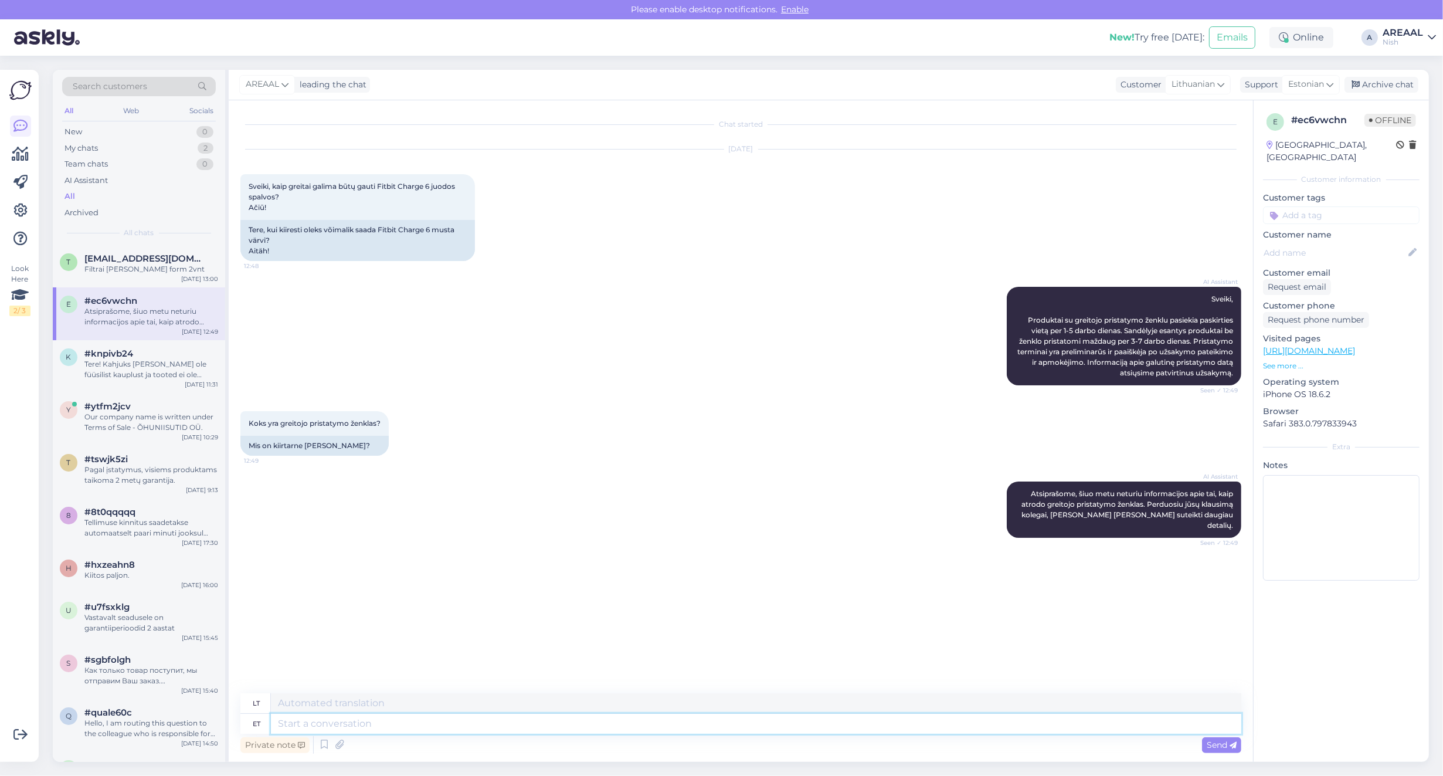
click at [722, 720] on textarea at bounding box center [756, 724] width 970 height 20
type textarea "Sellele to"
type textarea "Į tai"
type textarea "Sellele tootele e"
type textarea "Šiam produktui"
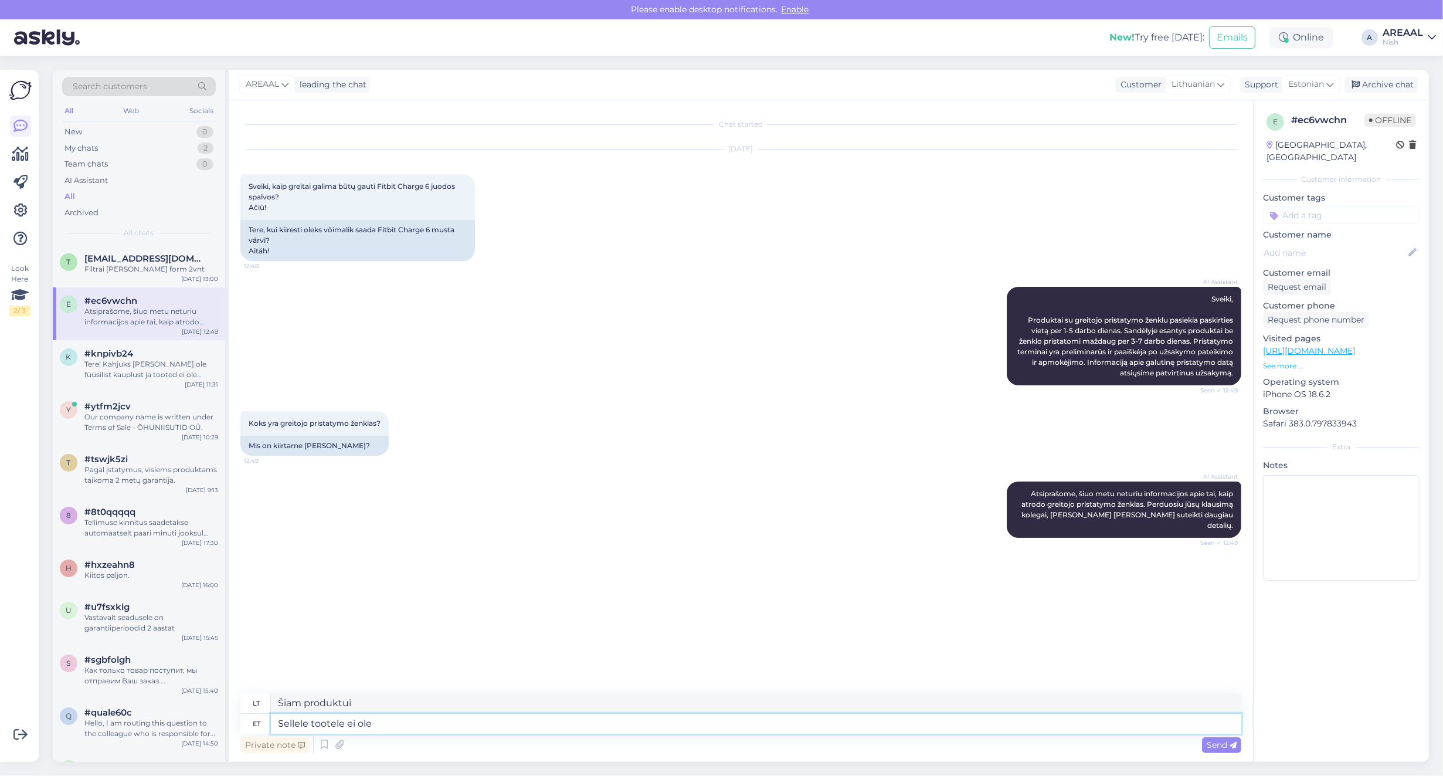
type textarea "Sellele tootele ei ole v"
type textarea "Šis produktas neturi"
type textarea "Sellele tootele ei ole võimalik ki"
type textarea "Šis produktas nėra prieinamas"
type textarea "Sellele tootele ei ole võimalik kiirtarnet pak"
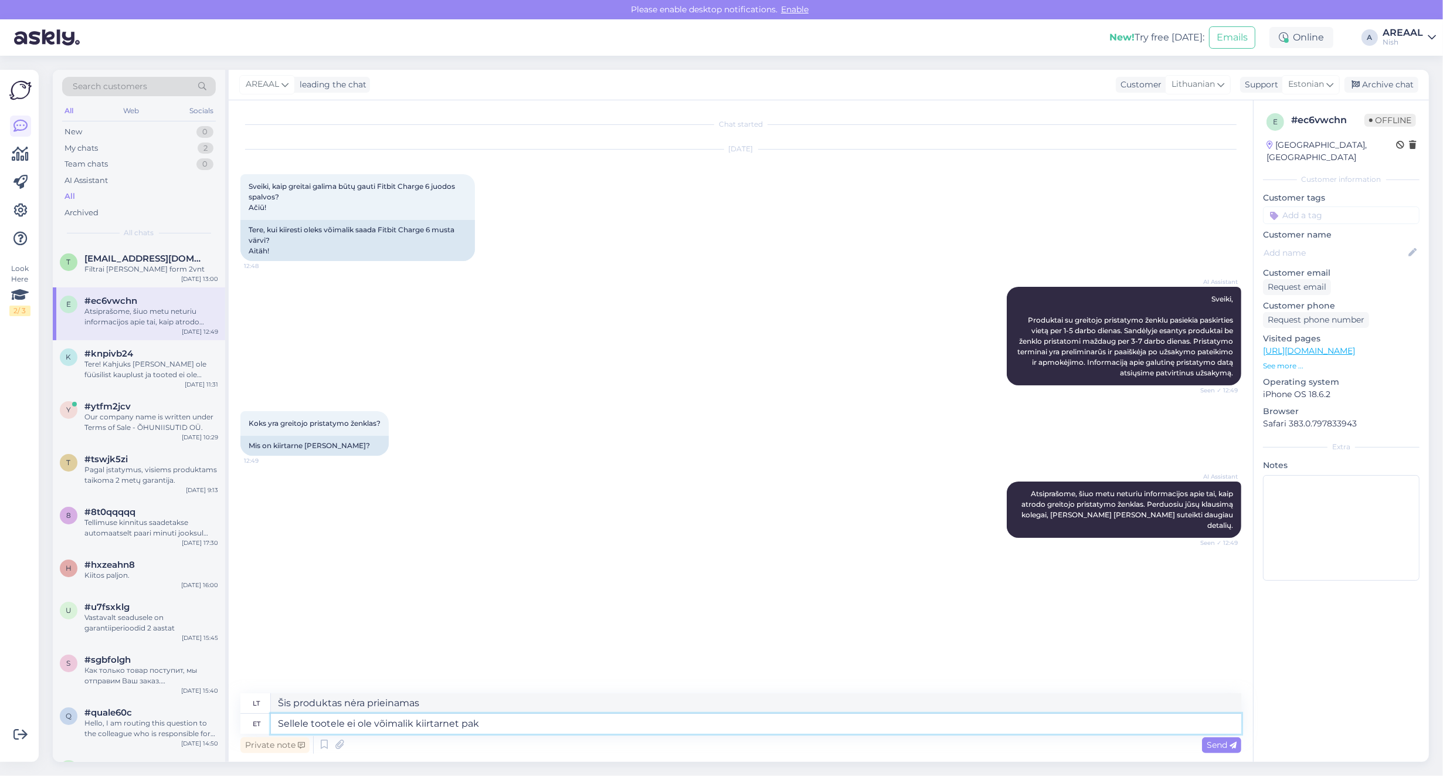
type textarea "Šiam produktui negalimas greitasis pristatymas."
type textarea "Sellele tootele ei ole võimalik kiirtarnet pakkuda."
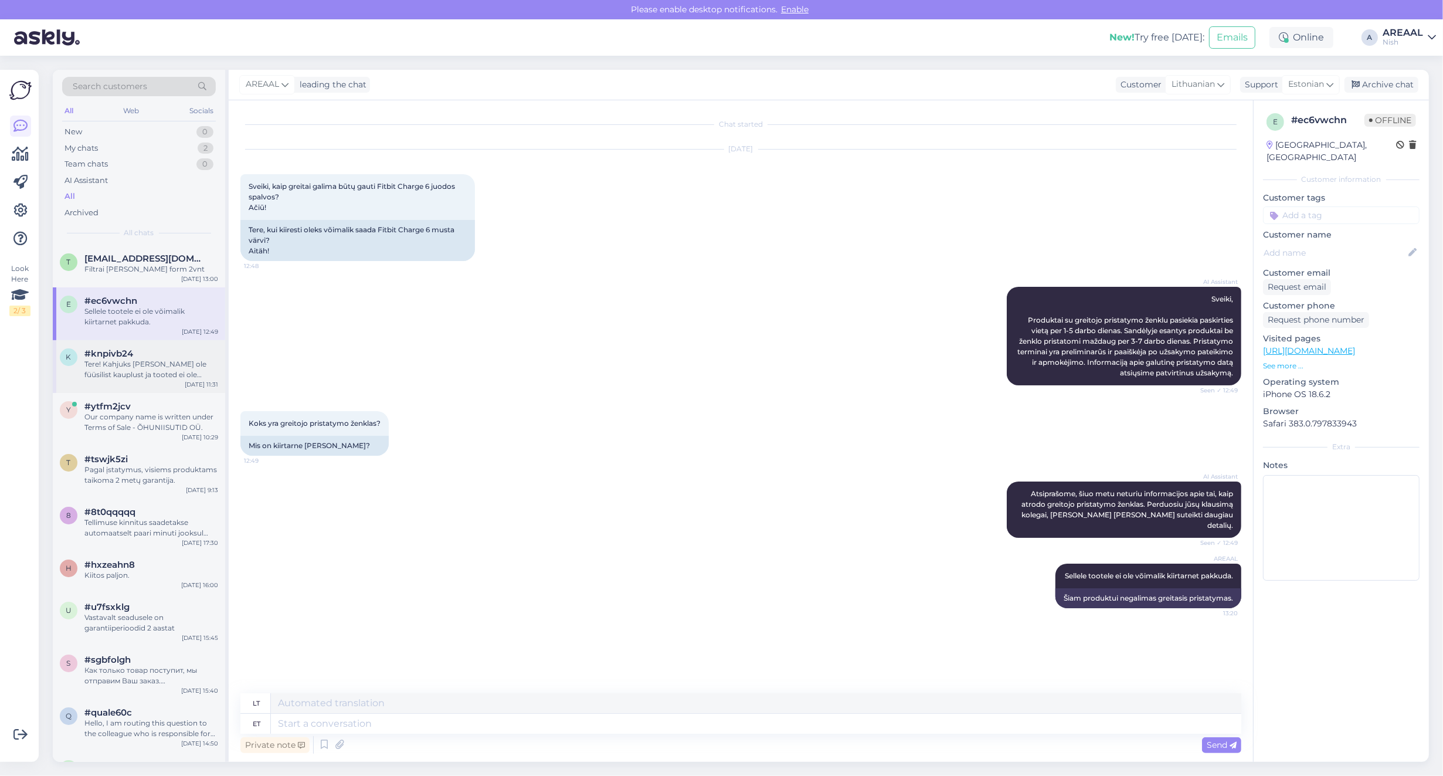
click at [93, 359] on div "Tere! Kahjuks meil ei ole füüsilist kauplust ja tooted ei ole kohapeal saadaval…" at bounding box center [151, 369] width 134 height 21
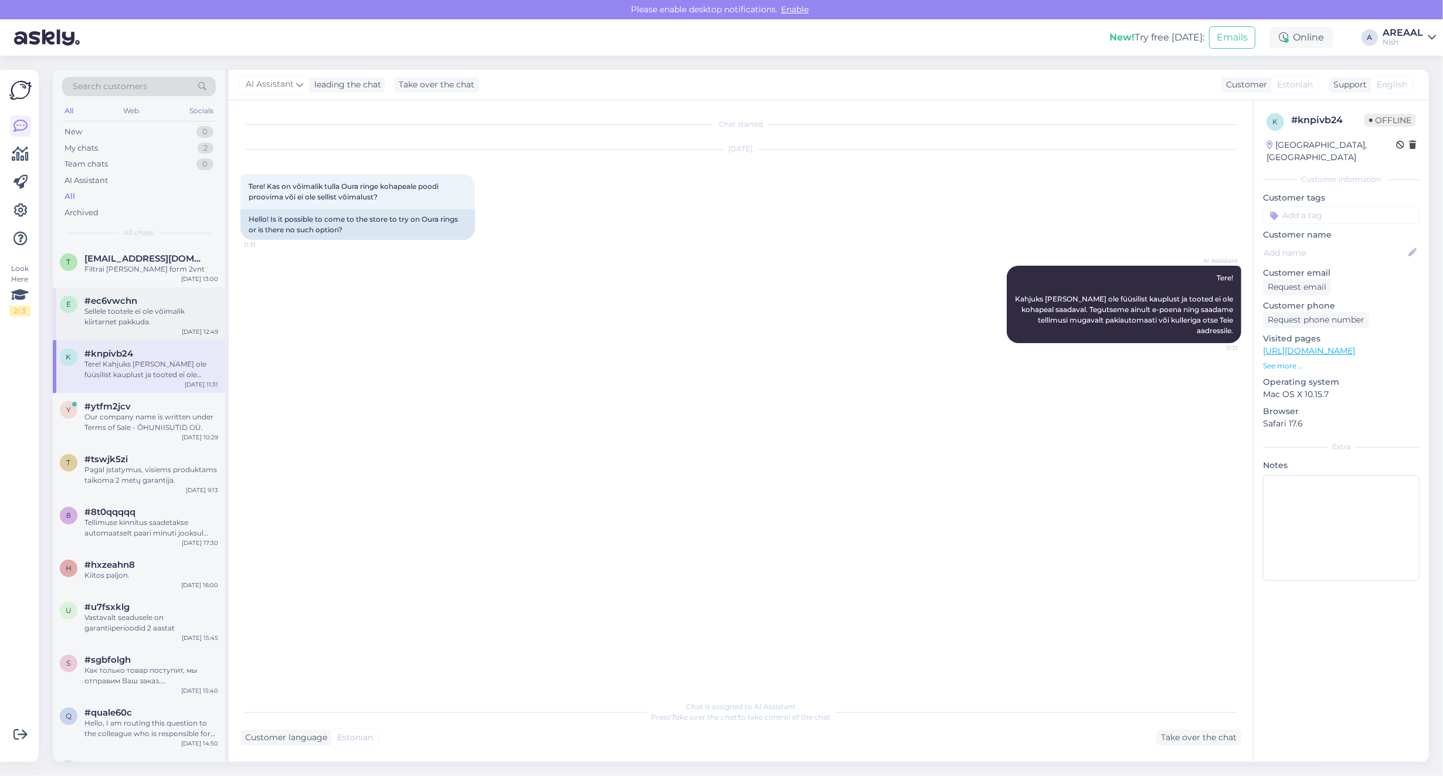
click at [131, 322] on div "Sellele tootele ei ole võimalik kiirtarnet pakkuda." at bounding box center [151, 316] width 134 height 21
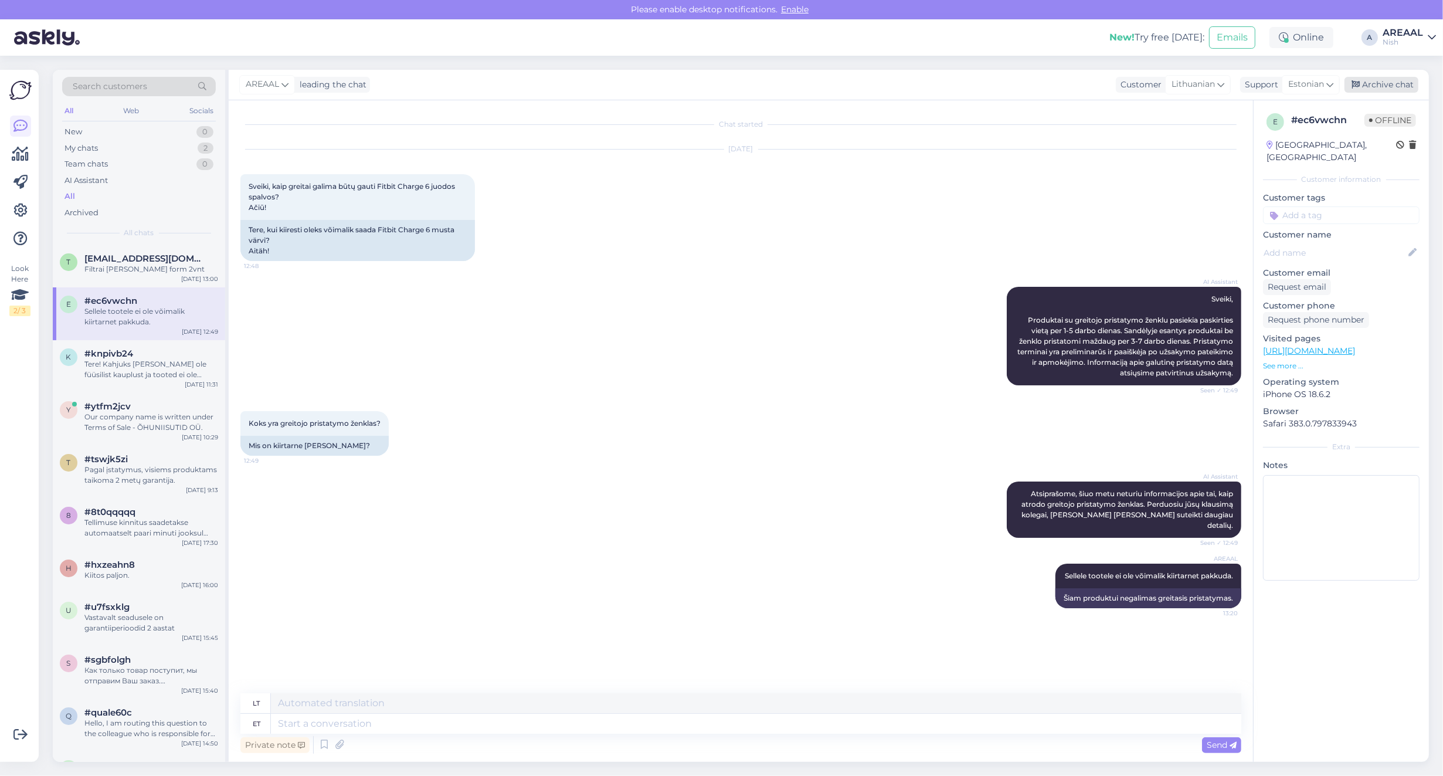
click at [1405, 82] on div "Archive chat" at bounding box center [1381, 85] width 74 height 16
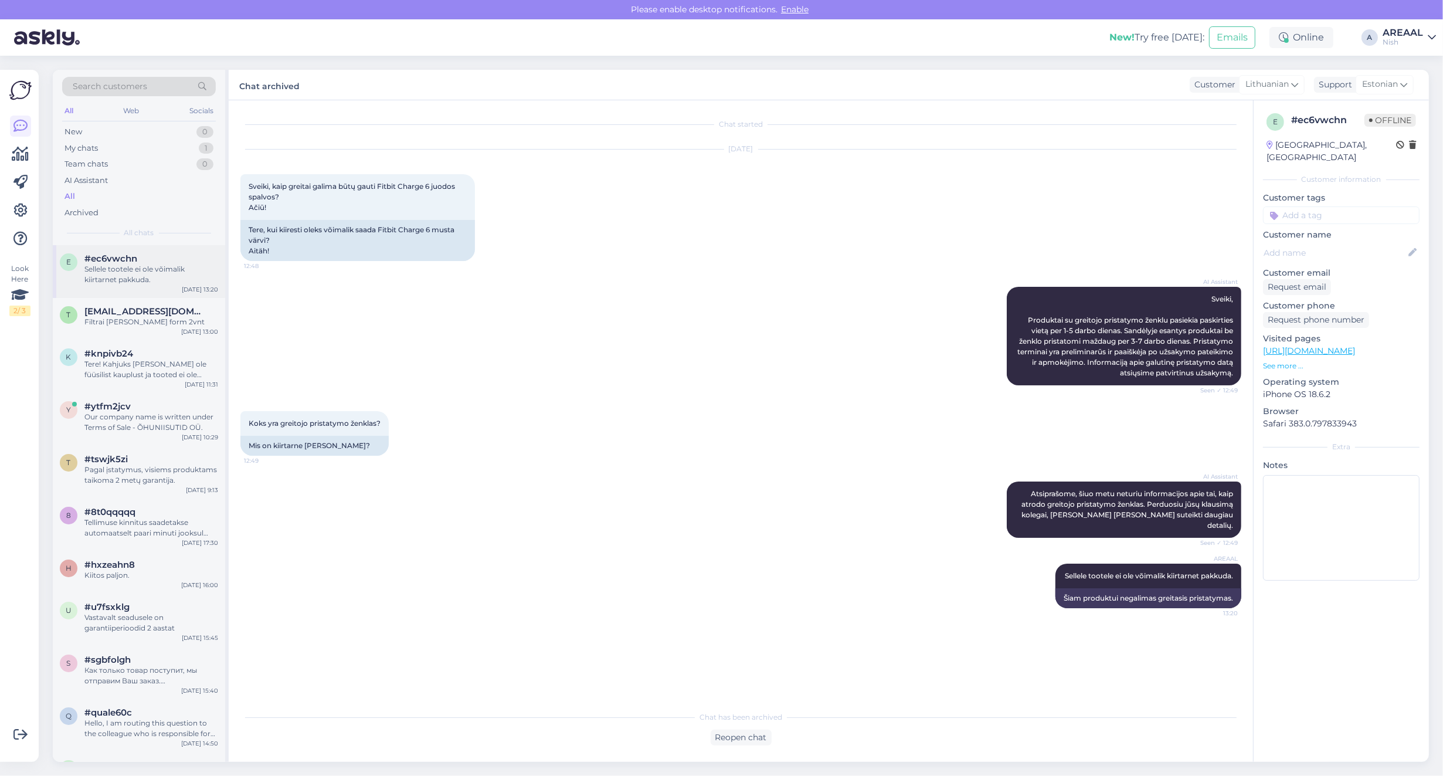
click at [179, 277] on div "Sellele tootele ei ole võimalik kiirtarnet pakkuda." at bounding box center [151, 274] width 134 height 21
click at [99, 321] on div "Filtrai oskar stadler form 2vnt" at bounding box center [151, 322] width 134 height 11
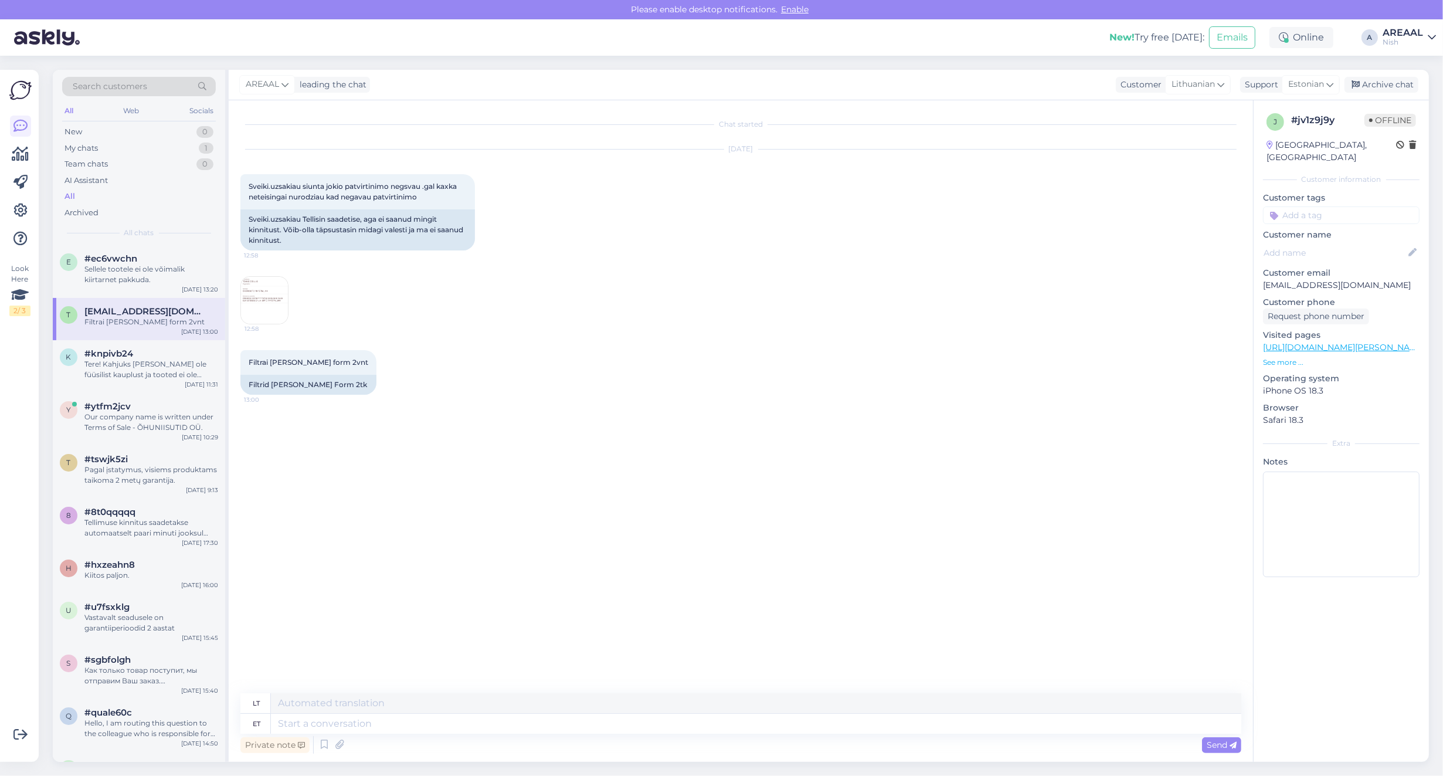
click at [268, 303] on img at bounding box center [264, 300] width 47 height 47
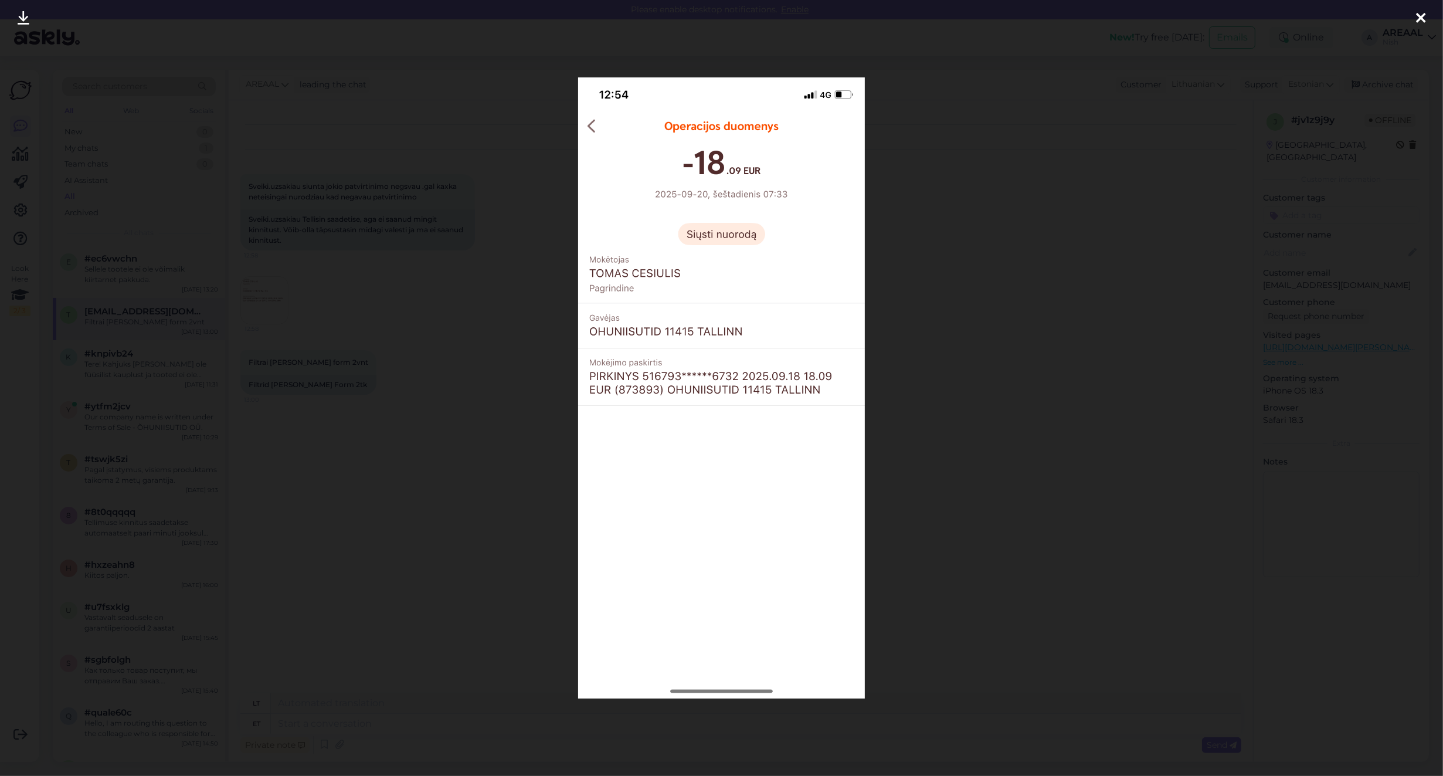
click at [337, 431] on div at bounding box center [721, 388] width 1443 height 776
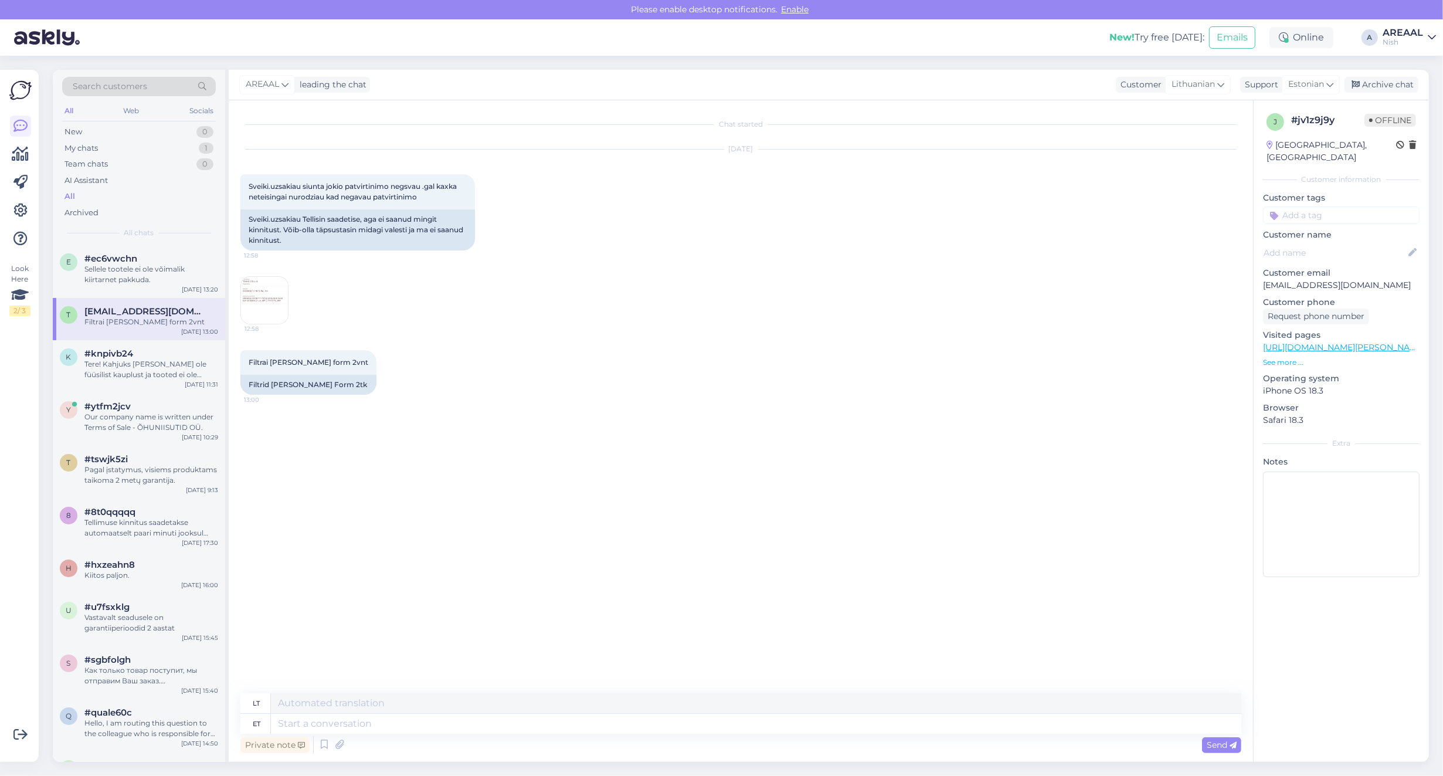
click at [568, 324] on div "Sep 25 2025 Sveiki.uzsakiau siunta jokio patvirtinimo negsvau .gal kaxka neteis…" at bounding box center [740, 237] width 1001 height 201
click at [339, 743] on icon at bounding box center [339, 745] width 16 height 18
click at [511, 722] on textarea at bounding box center [756, 724] width 970 height 20
click at [915, 389] on div "Filtrai oskar stadler form 2vnt 13:00 Filtrid Oskar Stadler Form 2tk" at bounding box center [740, 372] width 1001 height 70
click at [1402, 77] on div "Archive chat" at bounding box center [1381, 85] width 74 height 16
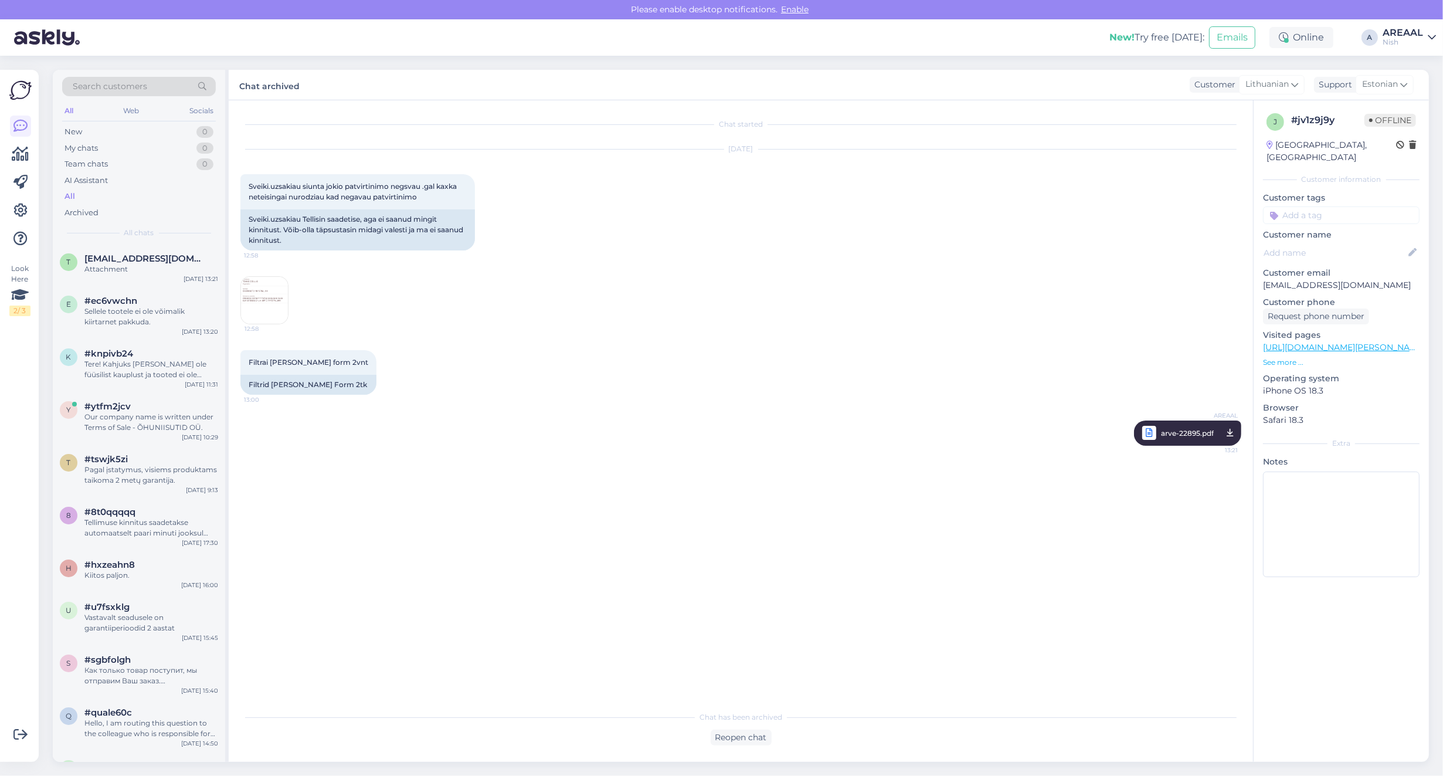
click at [1416, 88] on div "Chat archived Customer Lithuanian Support Estonian" at bounding box center [829, 85] width 1200 height 30
click at [1391, 87] on span "Estonian" at bounding box center [1380, 84] width 36 height 13
click at [759, 239] on div "Sep 25 2025 Sveiki.uzsakiau siunta jokio patvirtinimo negsvau .gal kaxka neteis…" at bounding box center [740, 237] width 1001 height 201
click at [1392, 71] on div "Chat archived Customer Lithuanian Support Estonian Arabic Belarusian Bulgarian …" at bounding box center [829, 85] width 1200 height 30
click at [1408, 38] on div "Nish" at bounding box center [1403, 42] width 40 height 9
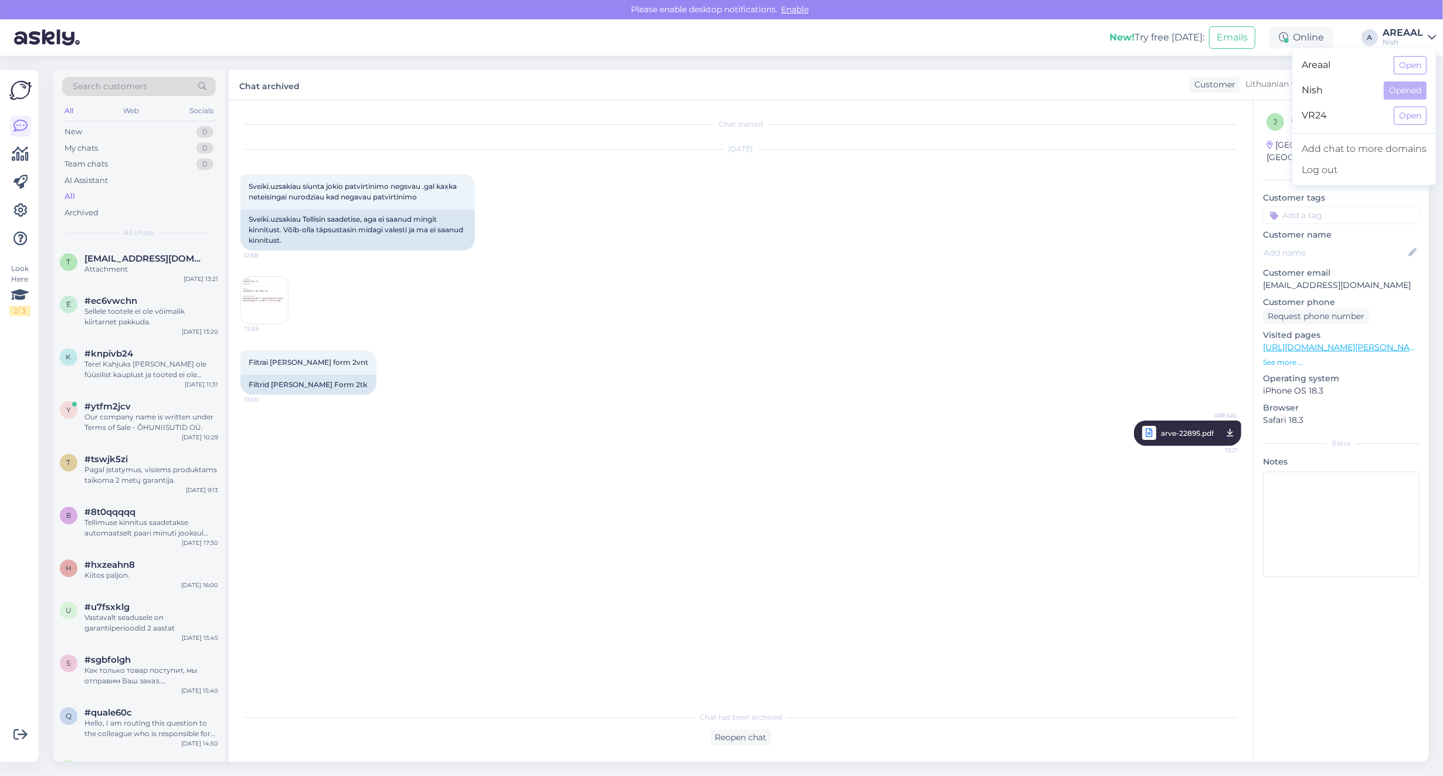
click at [1407, 60] on button "Open" at bounding box center [1410, 65] width 33 height 18
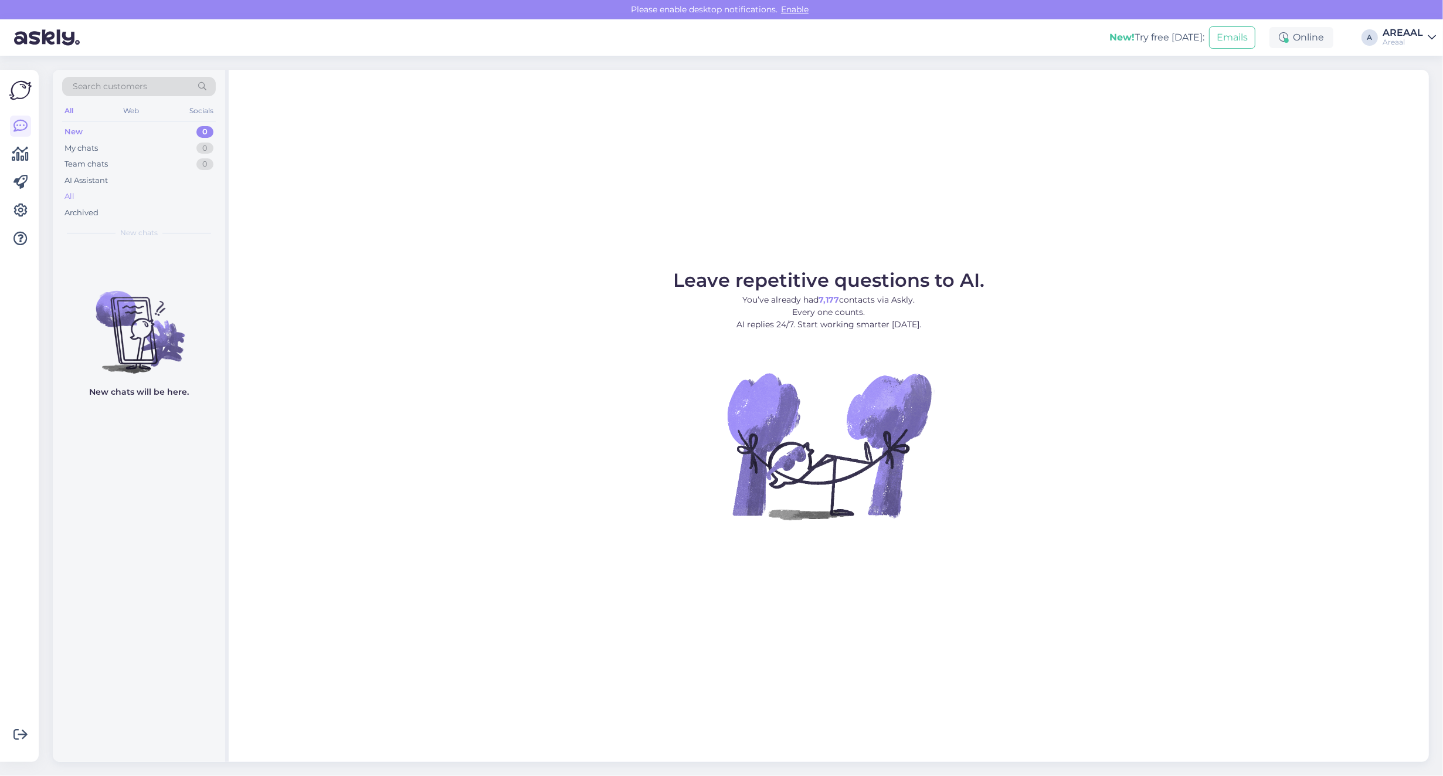
click at [150, 195] on div "All" at bounding box center [139, 196] width 154 height 16
click at [111, 195] on div "All" at bounding box center [139, 196] width 154 height 16
click at [104, 189] on div "All" at bounding box center [139, 196] width 154 height 16
click at [124, 200] on div "All" at bounding box center [139, 196] width 154 height 16
click at [138, 201] on div "All" at bounding box center [139, 196] width 154 height 16
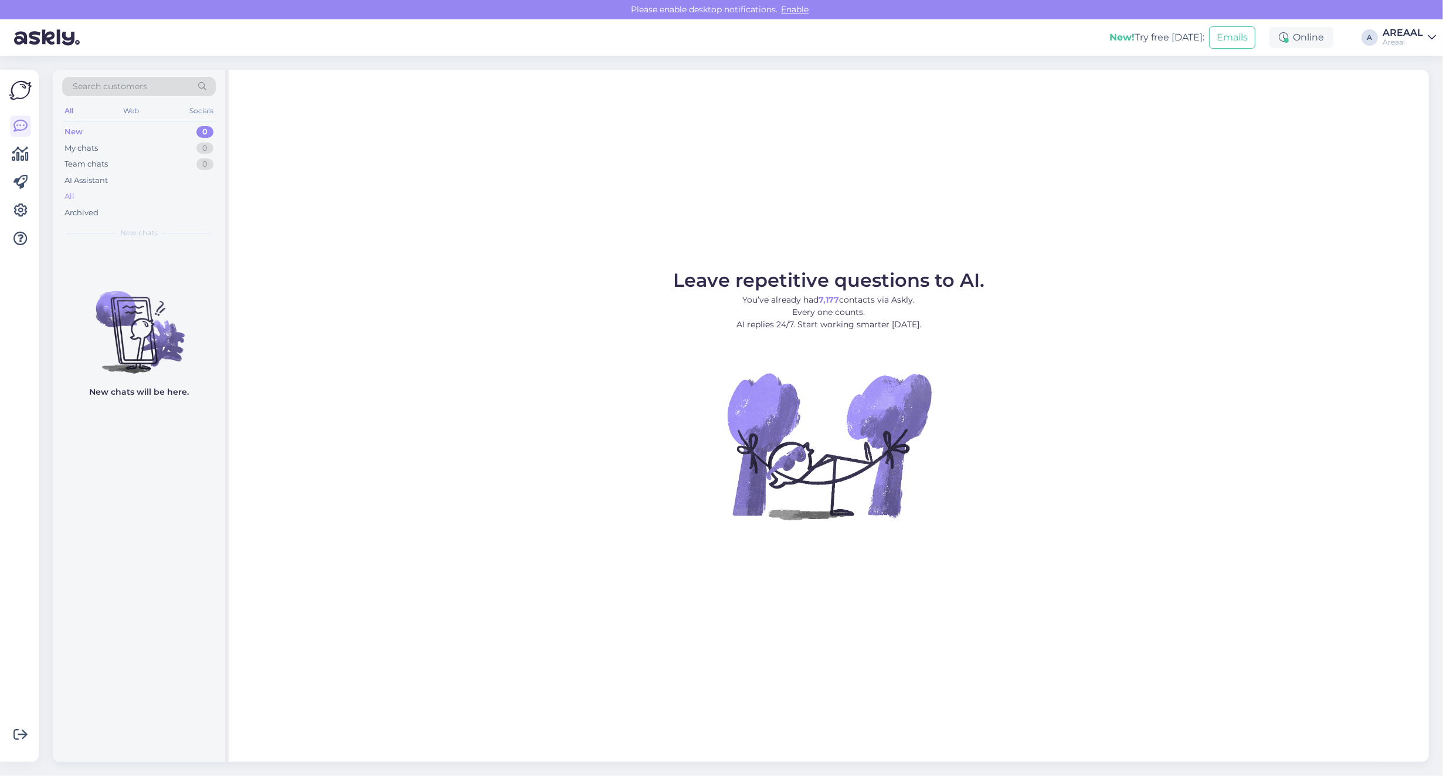
click at [135, 194] on div "All" at bounding box center [139, 196] width 154 height 16
click at [134, 196] on div "All" at bounding box center [139, 196] width 154 height 16
click at [118, 199] on div "All" at bounding box center [139, 196] width 154 height 16
click at [86, 191] on div "All" at bounding box center [139, 196] width 154 height 16
click at [132, 191] on div "All" at bounding box center [139, 196] width 154 height 16
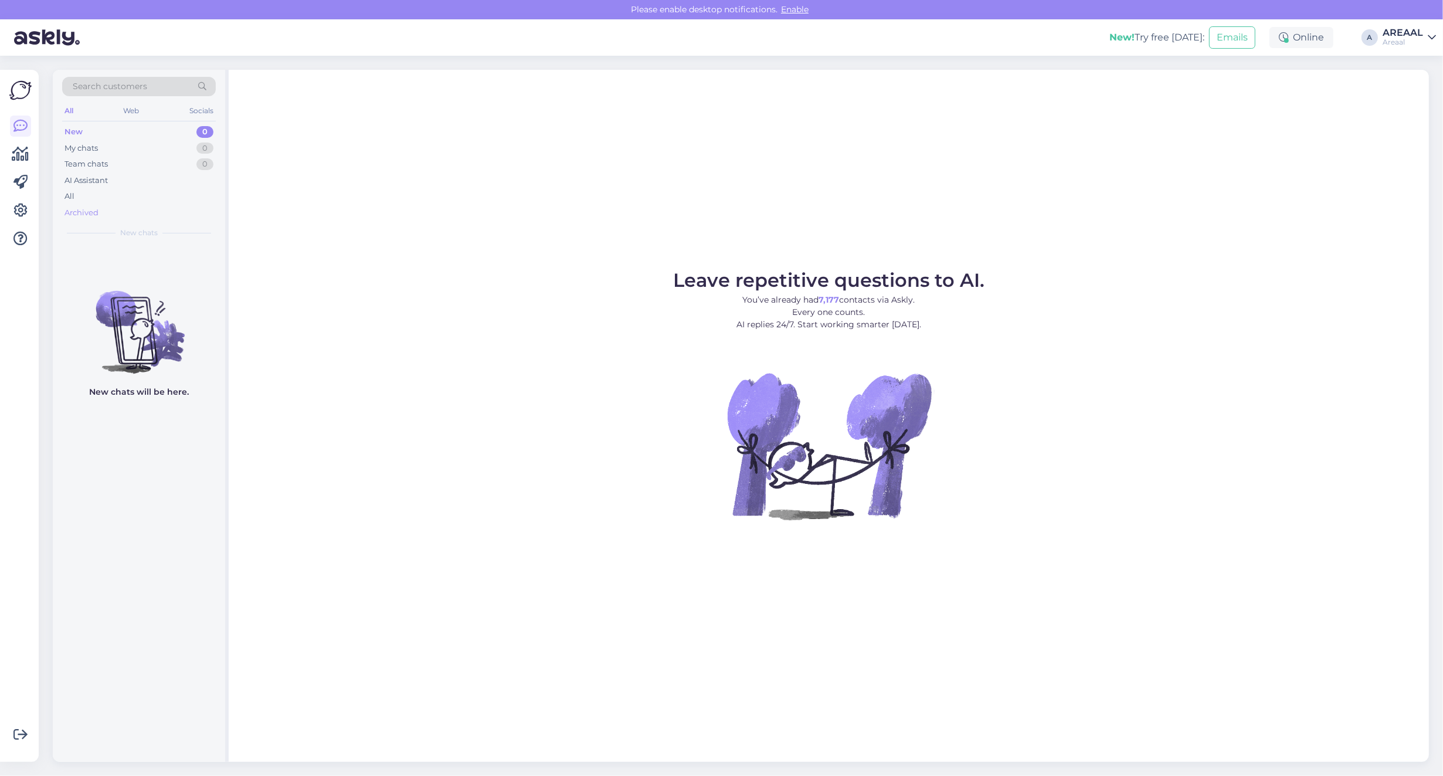
click at [186, 206] on div "Archived" at bounding box center [139, 213] width 154 height 16
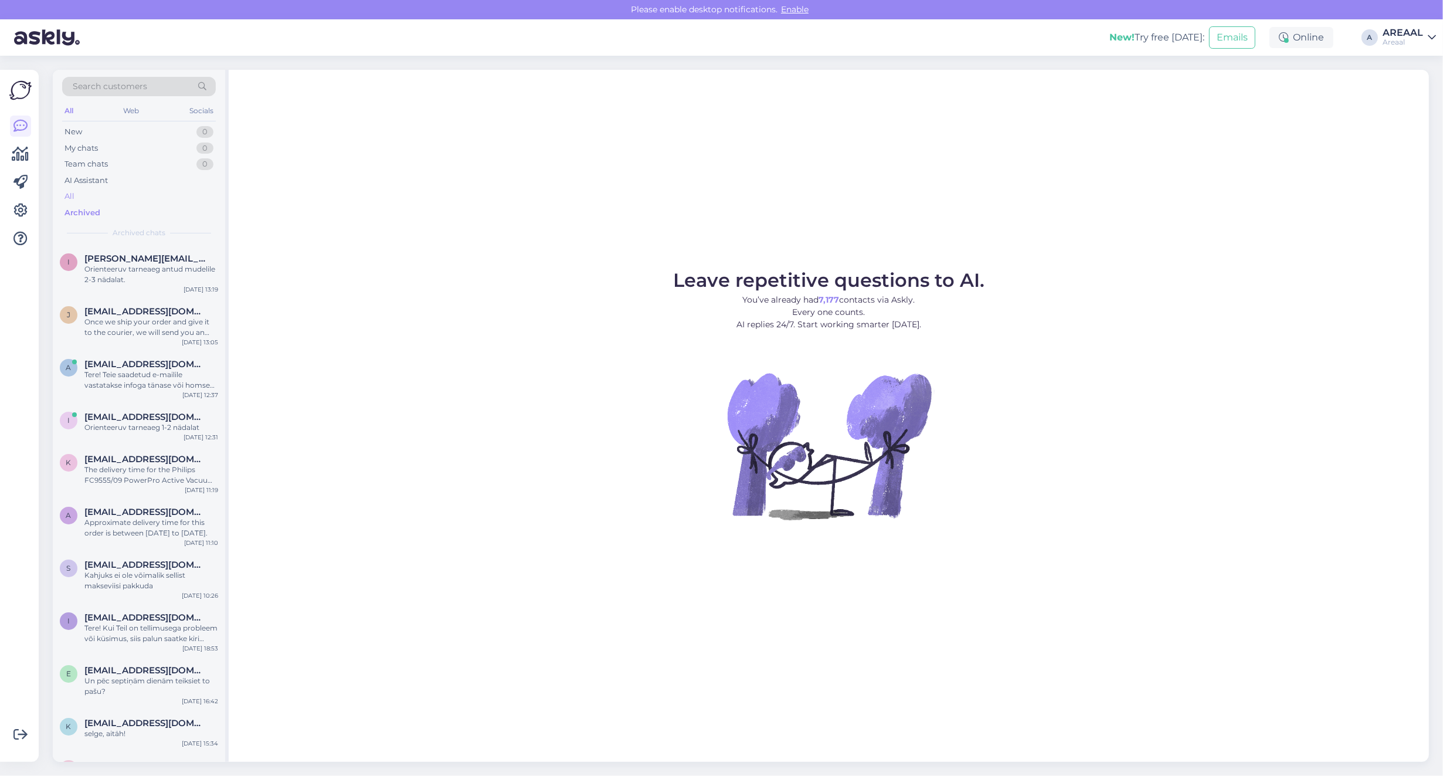
click at [186, 199] on div "All" at bounding box center [139, 196] width 154 height 16
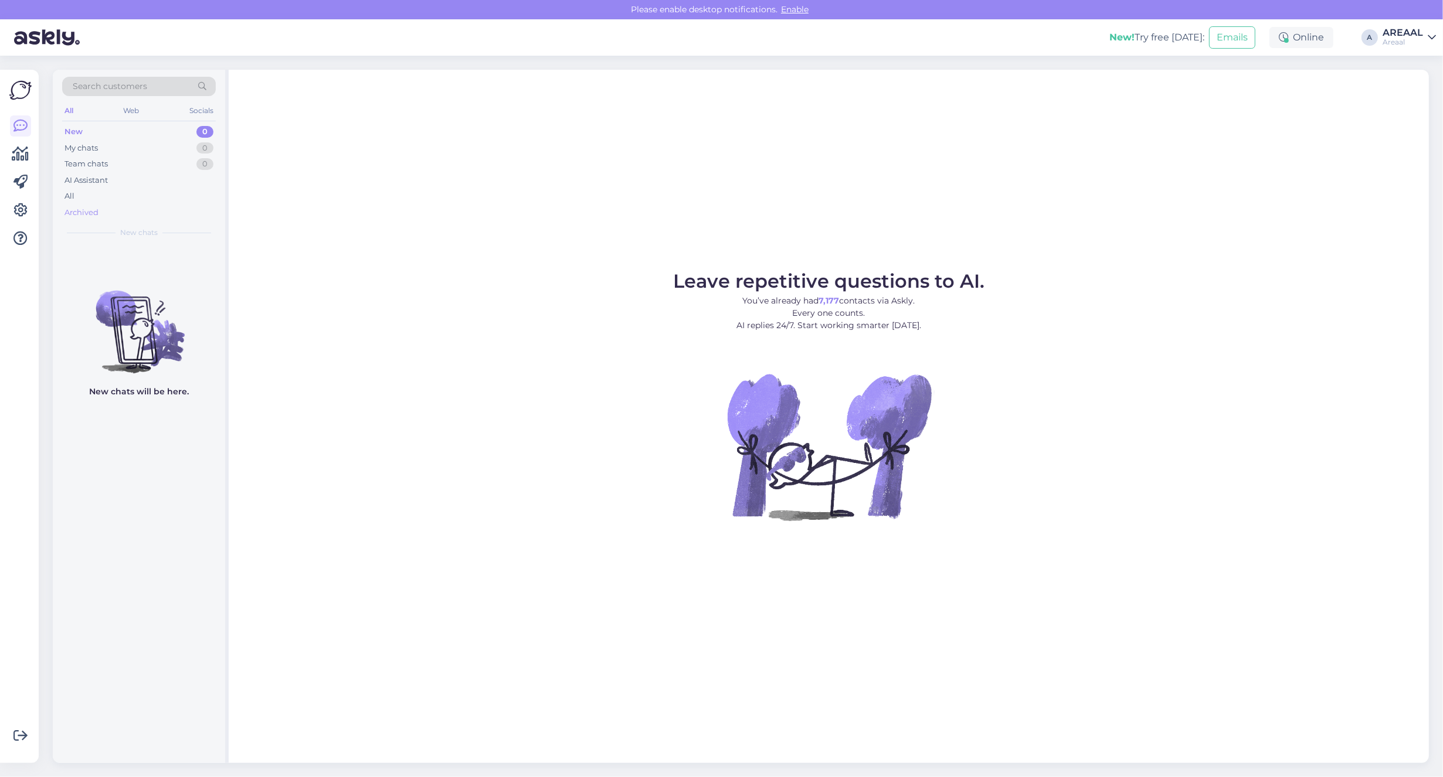
click at [106, 205] on div "Archived" at bounding box center [139, 213] width 154 height 16
click at [109, 192] on div "All" at bounding box center [139, 196] width 154 height 16
click at [110, 195] on div "All" at bounding box center [139, 196] width 154 height 16
